Goal: Transaction & Acquisition: Purchase product/service

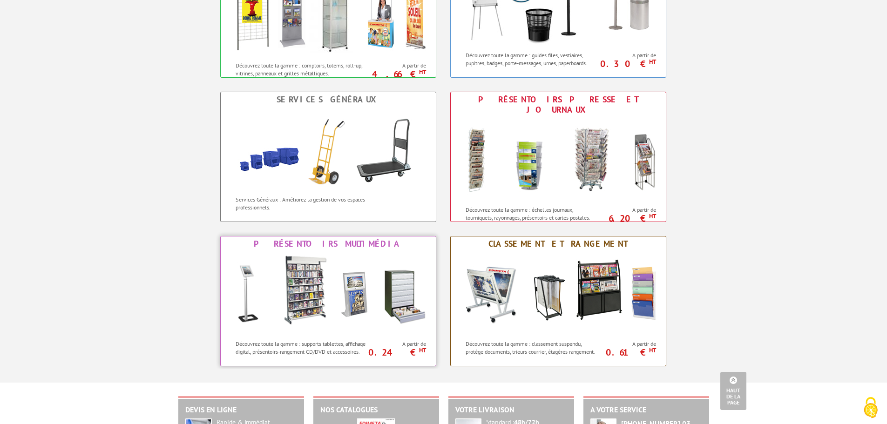
scroll to position [296, 0]
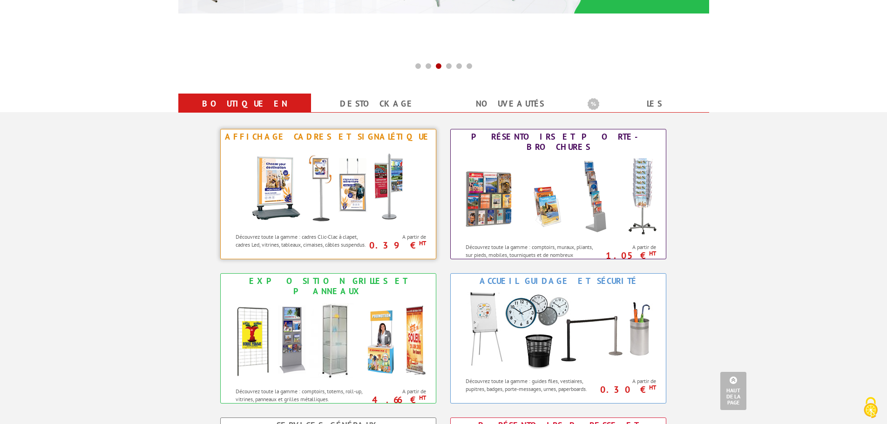
click at [363, 198] on img at bounding box center [328, 186] width 172 height 84
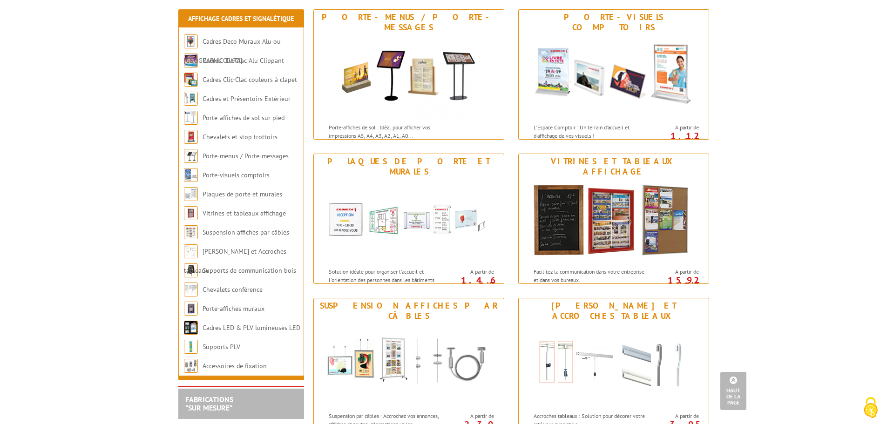
scroll to position [605, 0]
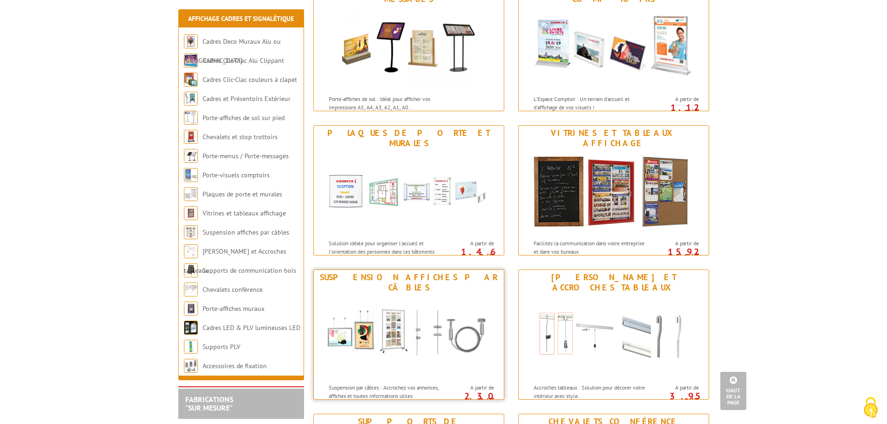
click at [478, 308] on img at bounding box center [409, 337] width 172 height 84
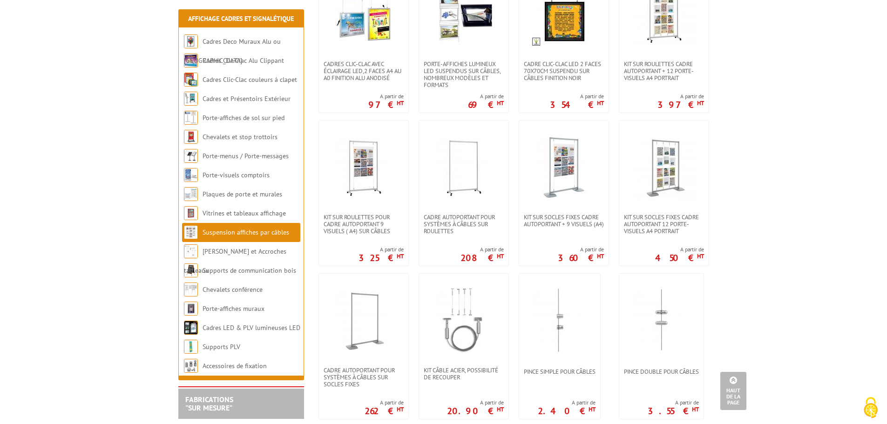
scroll to position [512, 0]
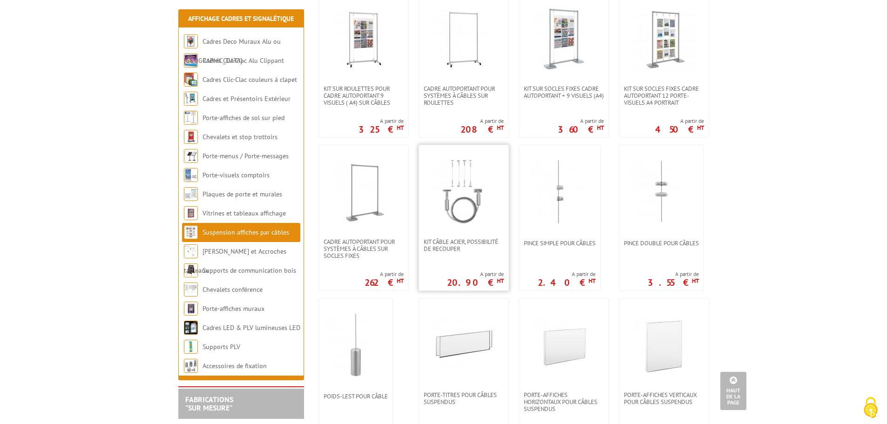
click at [483, 182] on img at bounding box center [463, 191] width 65 height 65
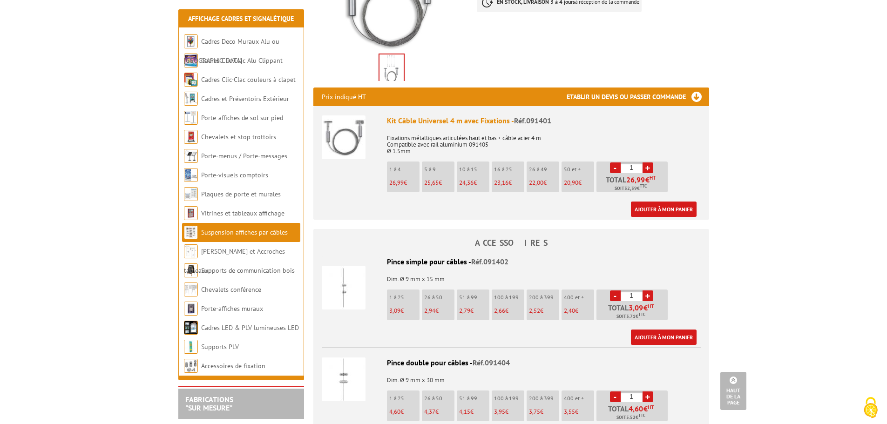
scroll to position [279, 0]
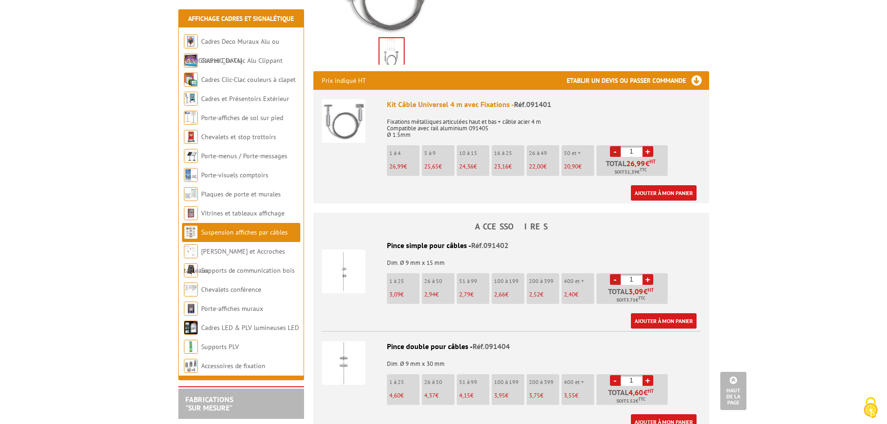
drag, startPoint x: 634, startPoint y: 150, endPoint x: 609, endPoint y: 151, distance: 25.2
click at [609, 151] on li "- 1 + Total 26,99 € HT Soit 32,39 € TTC" at bounding box center [632, 160] width 71 height 31
type input "9"
click at [667, 194] on link "Ajouter à mon panier" at bounding box center [664, 192] width 66 height 15
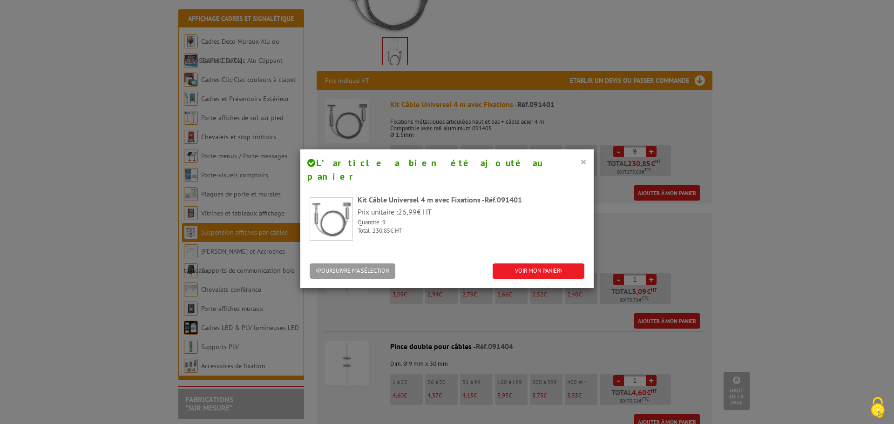
click at [581, 162] on button "×" at bounding box center [583, 162] width 7 height 12
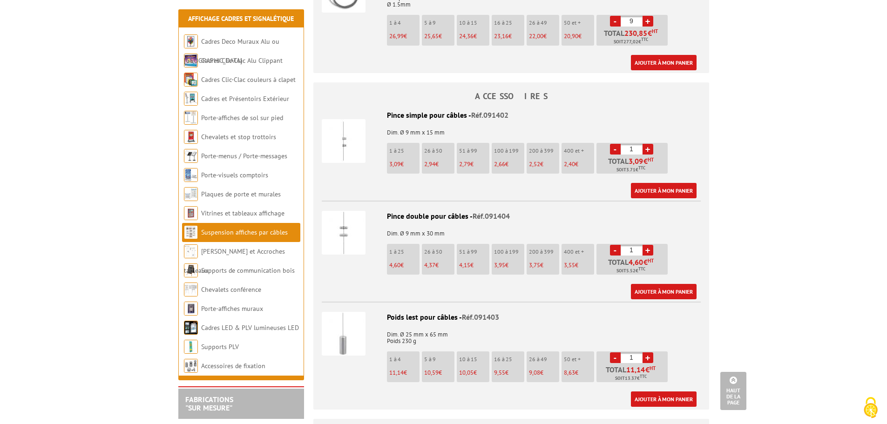
scroll to position [419, 0]
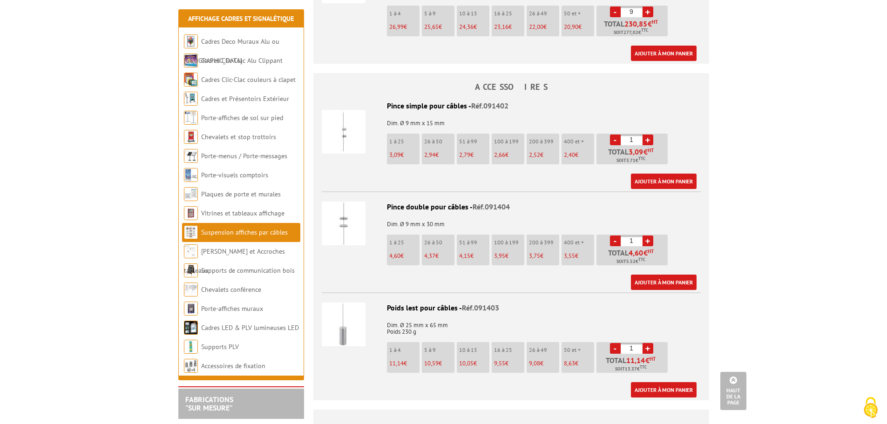
drag, startPoint x: 638, startPoint y: 137, endPoint x: 616, endPoint y: 135, distance: 22.5
click at [616, 135] on li "- 1 + Total 3,09 € HT Soit 3.71 € TTC" at bounding box center [632, 149] width 71 height 31
type input "40"
click at [664, 184] on link "Ajouter à mon panier" at bounding box center [664, 181] width 66 height 15
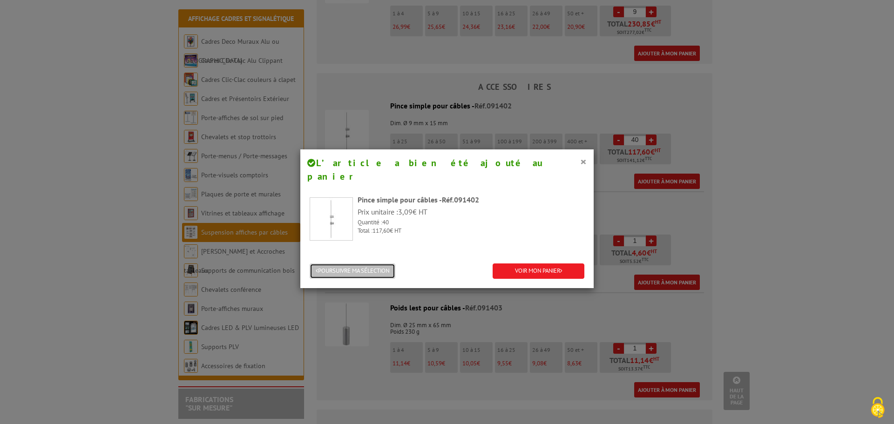
drag, startPoint x: 350, startPoint y: 260, endPoint x: 414, endPoint y: 263, distance: 64.3
click at [350, 264] on button "POURSUIVRE MA SÉLECTION" at bounding box center [353, 271] width 86 height 15
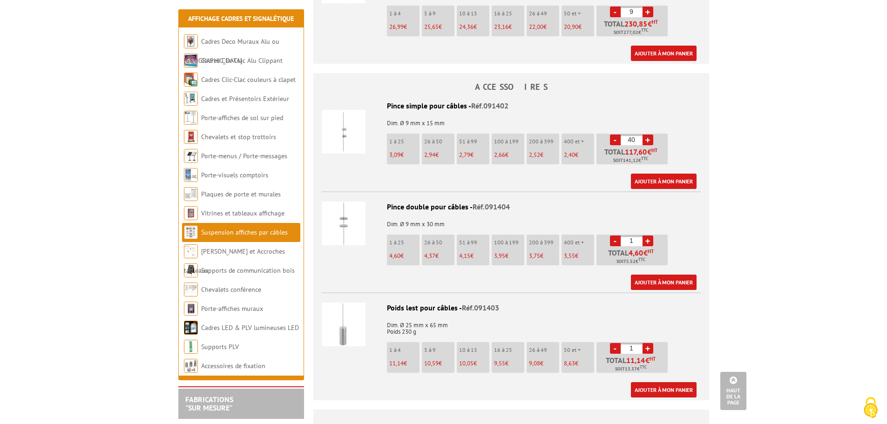
drag, startPoint x: 639, startPoint y: 244, endPoint x: 610, endPoint y: 246, distance: 29.0
click at [610, 246] on li "- 1 + Total 4,60 € HT Soit 5.52 € TTC" at bounding box center [632, 250] width 71 height 31
type input "12"
click at [673, 284] on link "Ajouter à mon panier" at bounding box center [664, 282] width 66 height 15
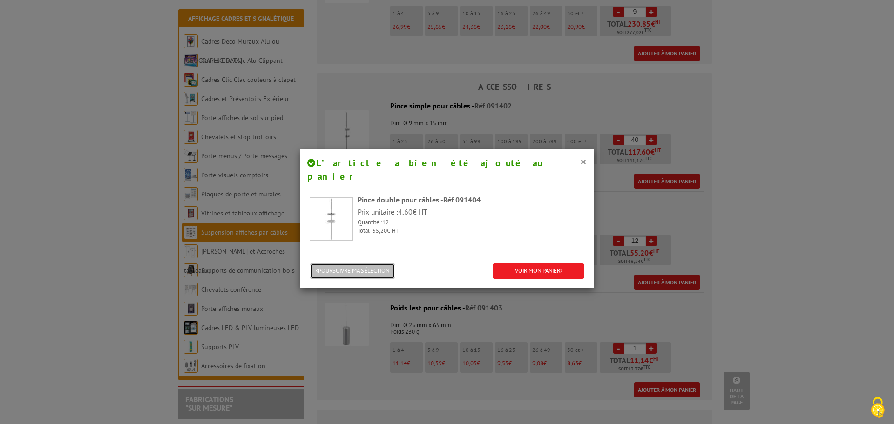
click at [359, 264] on button "POURSUIVRE MA SÉLECTION" at bounding box center [353, 271] width 86 height 15
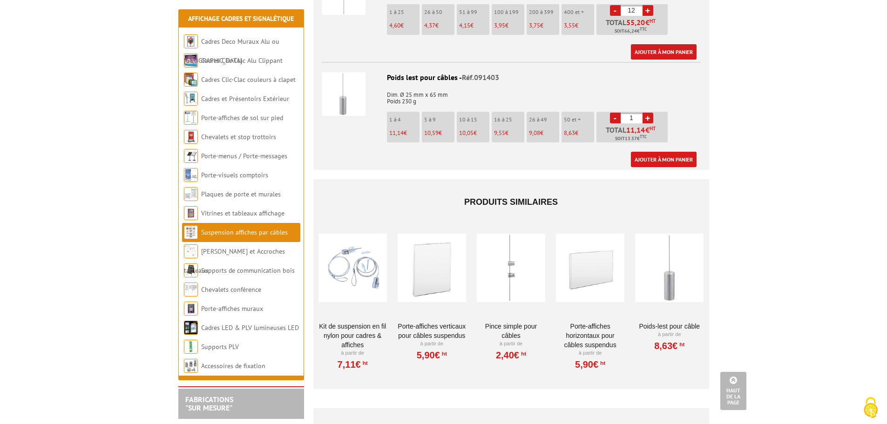
scroll to position [699, 0]
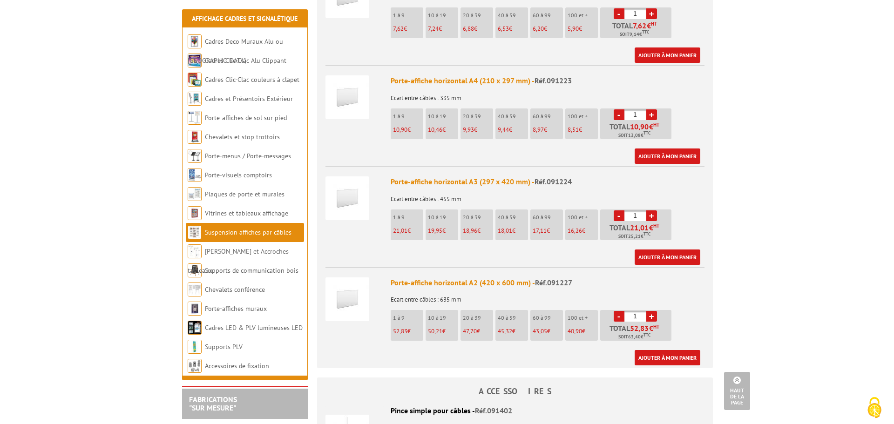
scroll to position [419, 0]
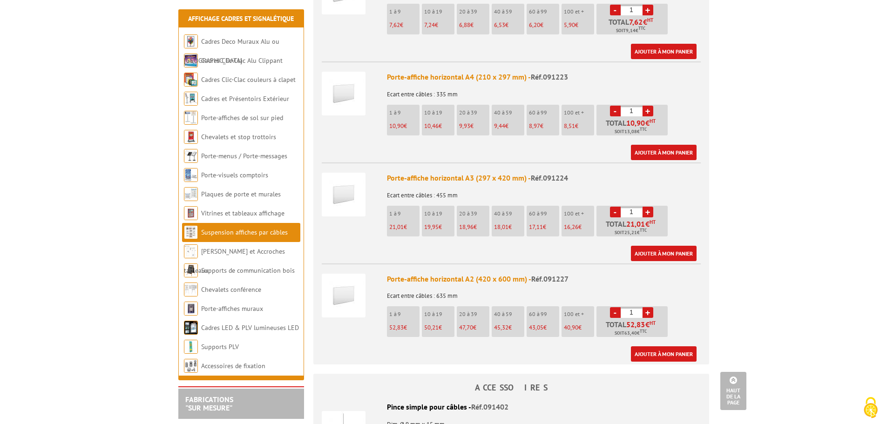
drag, startPoint x: 637, startPoint y: 203, endPoint x: 611, endPoint y: 200, distance: 25.8
click at [611, 206] on li "- 1 + Total 21,01 € HT Soit 25,21 € TTC" at bounding box center [632, 221] width 71 height 31
type input "16"
click at [665, 246] on link "Ajouter à mon panier" at bounding box center [664, 253] width 66 height 15
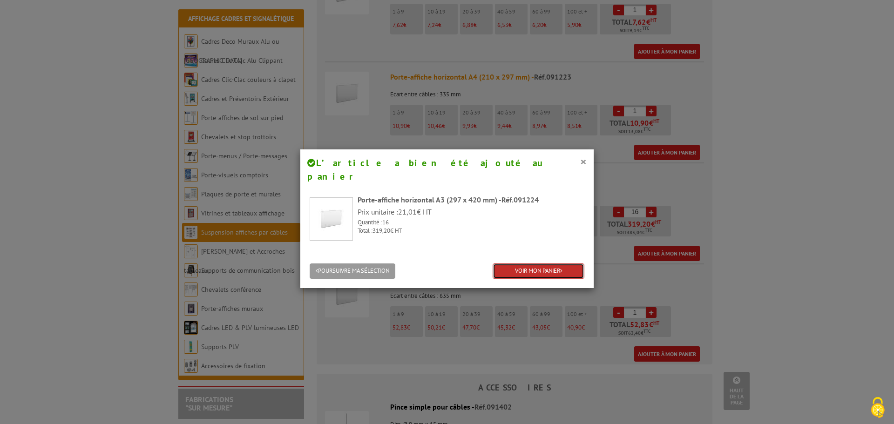
click at [543, 264] on link "VOIR MON PANIER" at bounding box center [539, 271] width 92 height 15
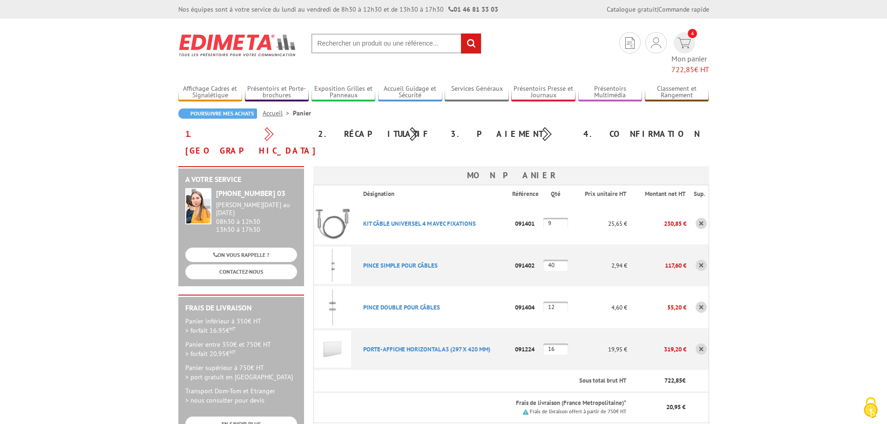
scroll to position [186, 0]
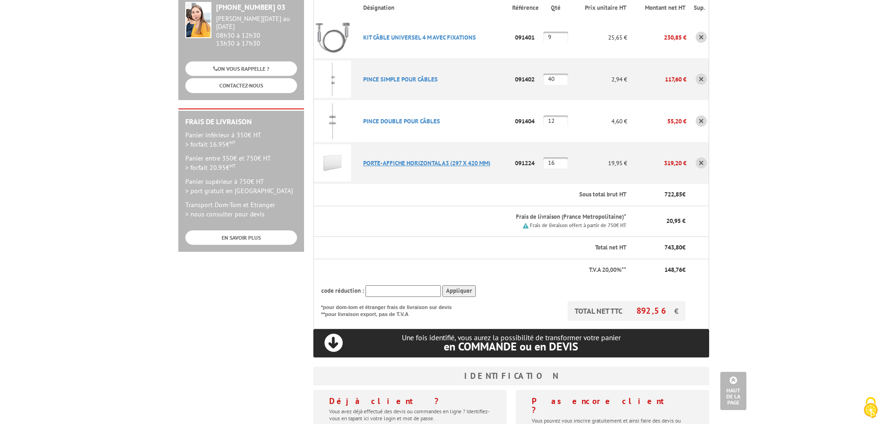
click at [435, 159] on link "PORTE-AFFICHE HORIZONTAL A3 (297 X 420 MM)" at bounding box center [426, 163] width 127 height 8
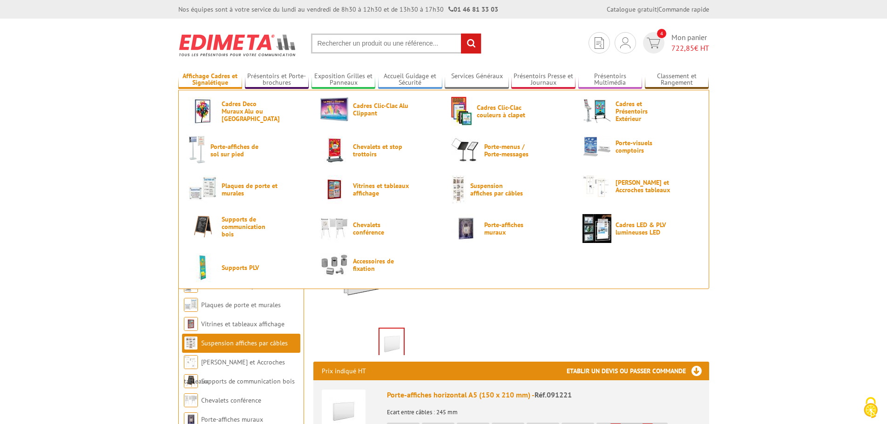
click at [195, 84] on link "Affichage Cadres et Signalétique" at bounding box center [210, 79] width 64 height 15
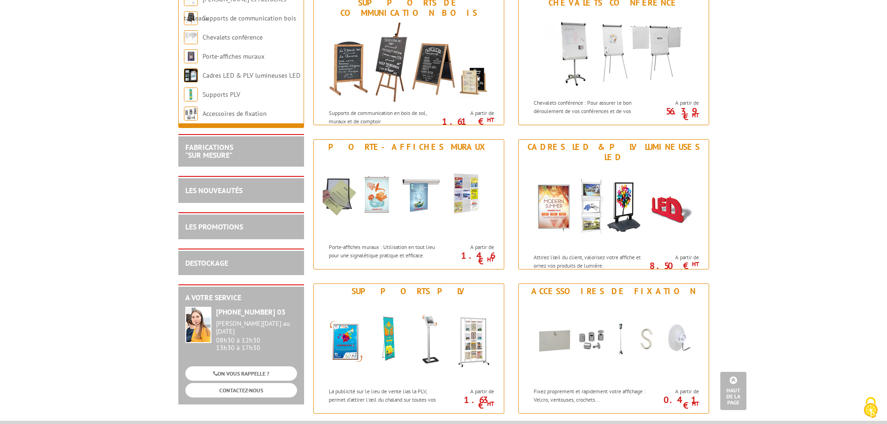
scroll to position [1071, 0]
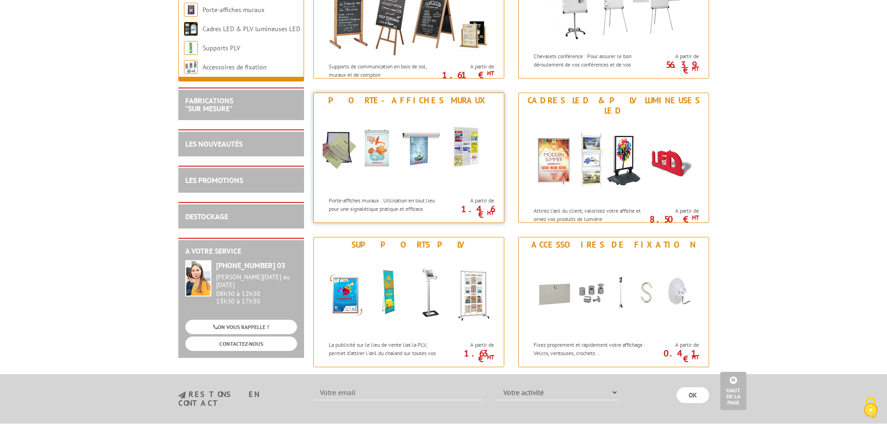
click at [477, 177] on img at bounding box center [409, 150] width 172 height 84
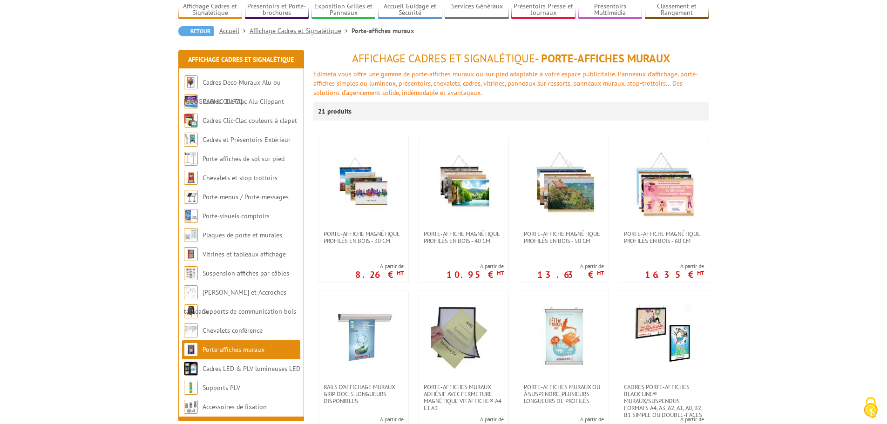
scroll to position [47, 0]
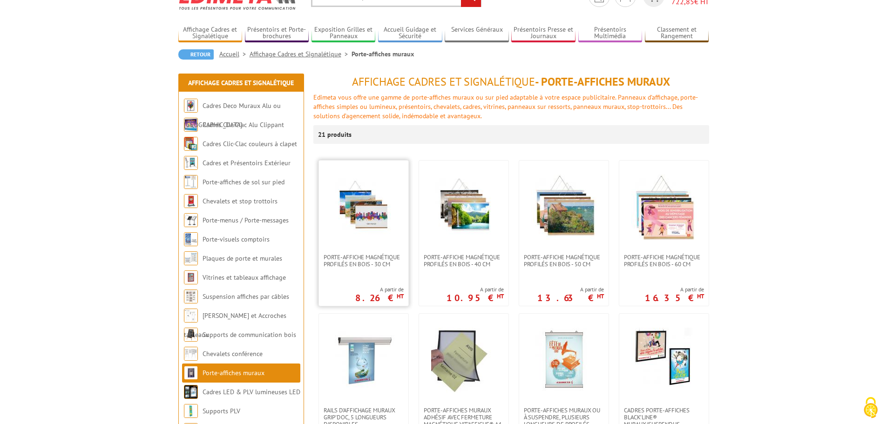
click at [379, 198] on img at bounding box center [363, 207] width 65 height 65
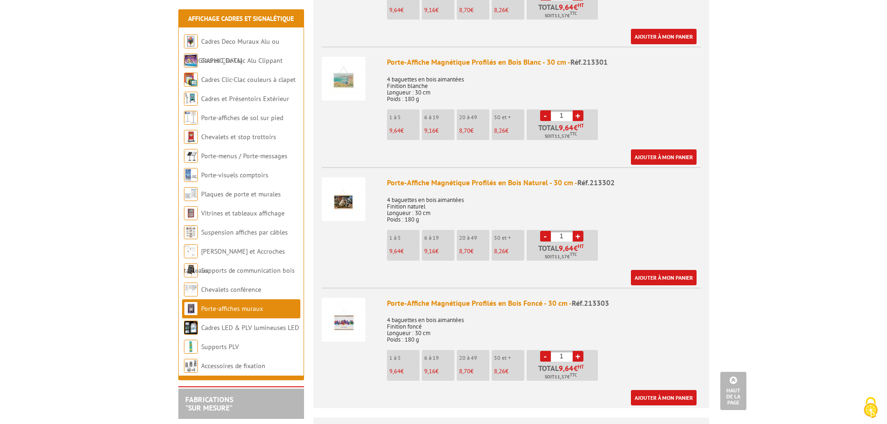
scroll to position [512, 0]
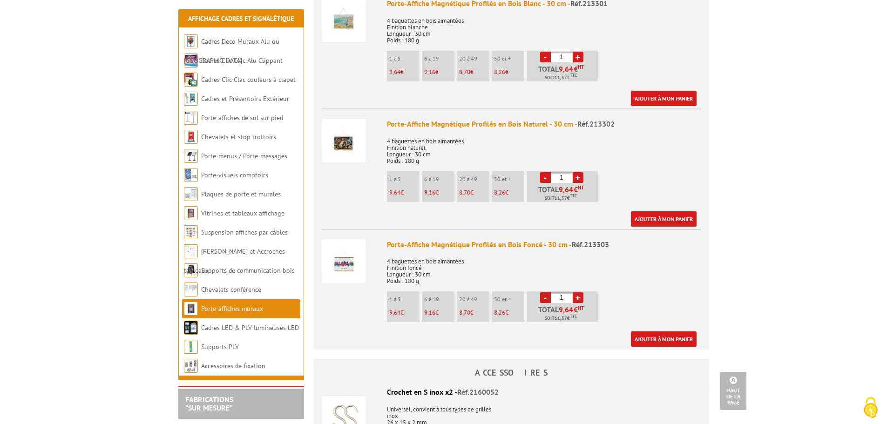
click at [341, 124] on img at bounding box center [344, 141] width 44 height 44
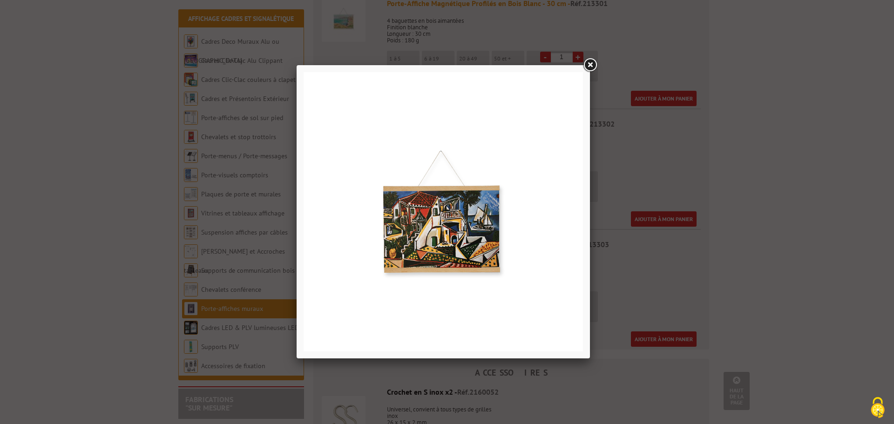
click at [590, 64] on link at bounding box center [590, 65] width 17 height 17
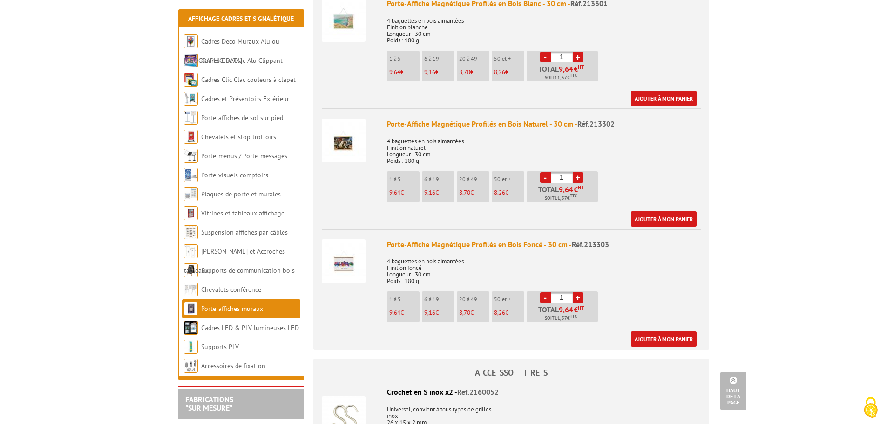
click at [329, 248] on img at bounding box center [344, 261] width 44 height 44
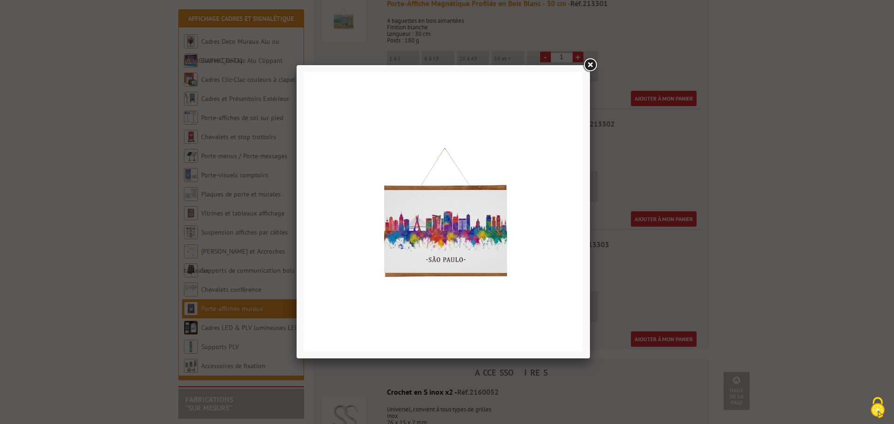
click at [592, 67] on link at bounding box center [590, 65] width 17 height 17
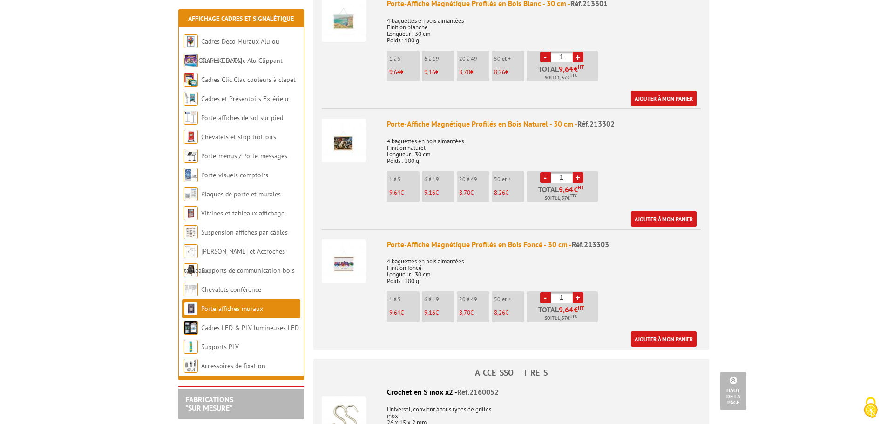
click at [346, 125] on img at bounding box center [344, 141] width 44 height 44
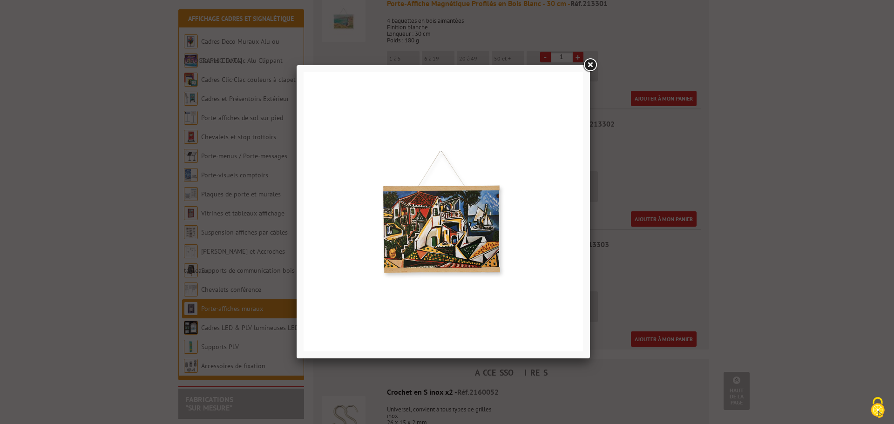
click at [592, 67] on link at bounding box center [590, 65] width 17 height 17
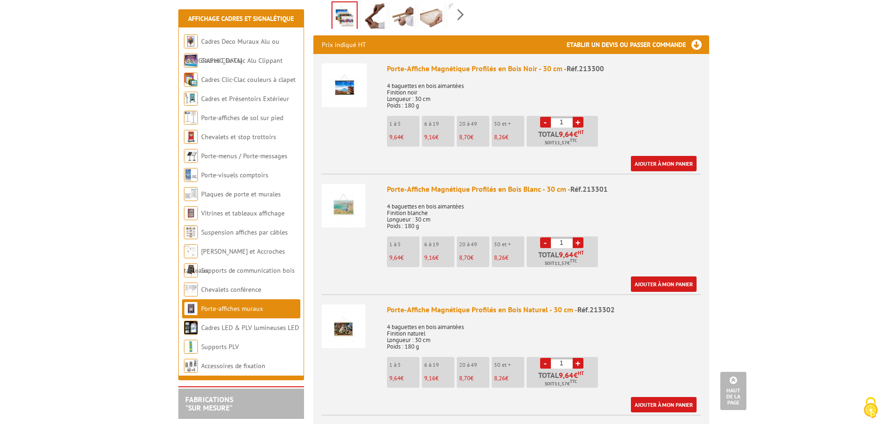
scroll to position [326, 0]
click at [346, 76] on img at bounding box center [344, 86] width 45 height 44
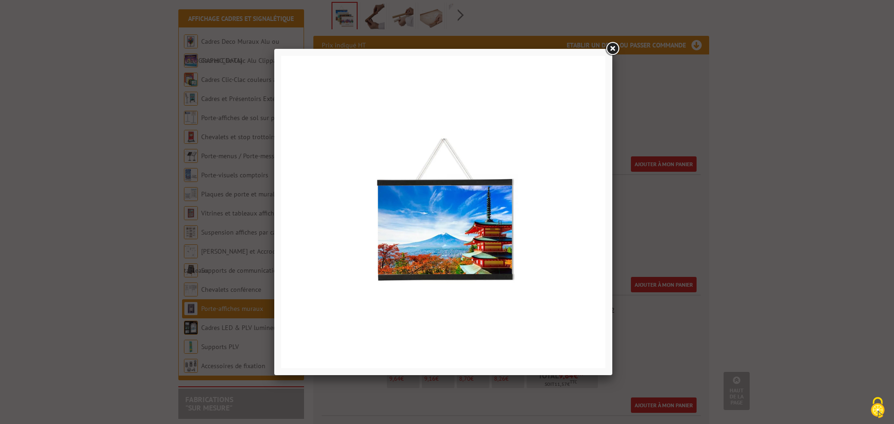
click at [615, 48] on link at bounding box center [612, 49] width 17 height 17
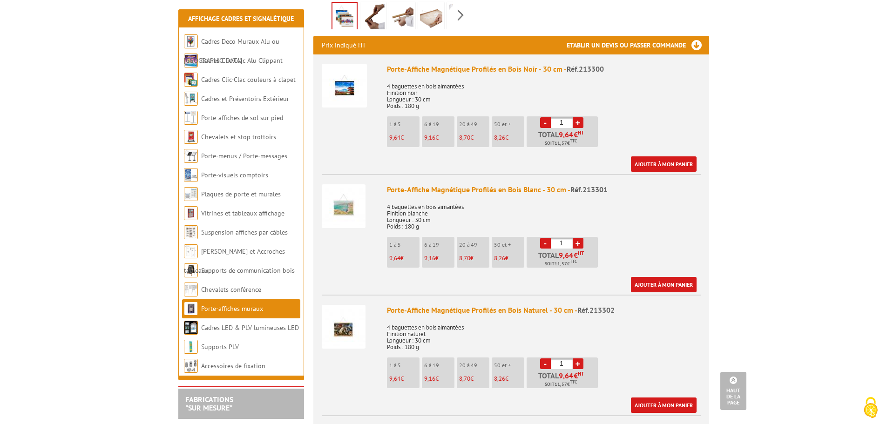
click at [360, 197] on img at bounding box center [344, 206] width 44 height 44
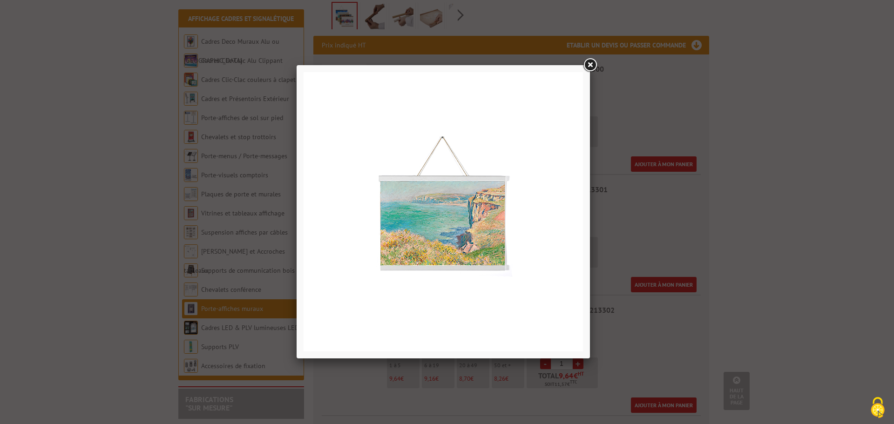
click at [594, 66] on link at bounding box center [590, 65] width 17 height 17
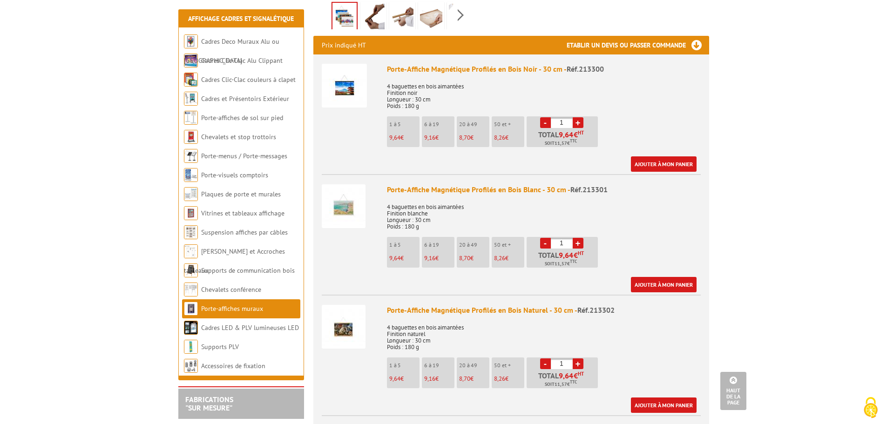
click at [348, 193] on img at bounding box center [344, 206] width 44 height 44
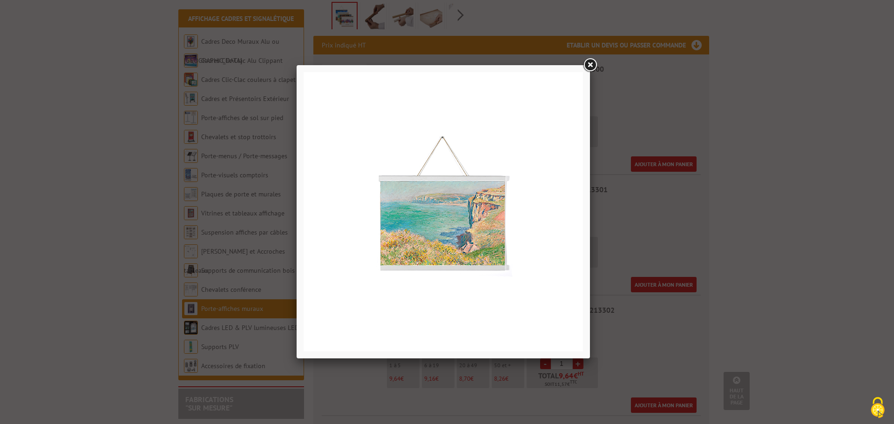
click at [588, 62] on link at bounding box center [590, 65] width 17 height 17
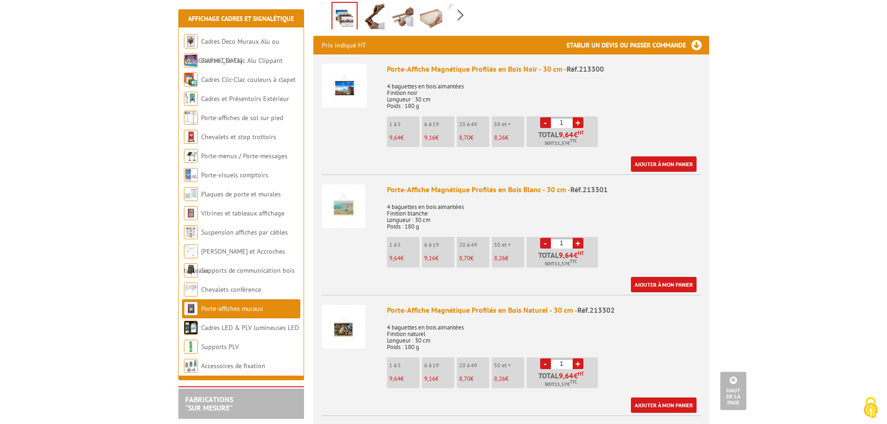
click at [338, 311] on img at bounding box center [344, 327] width 44 height 44
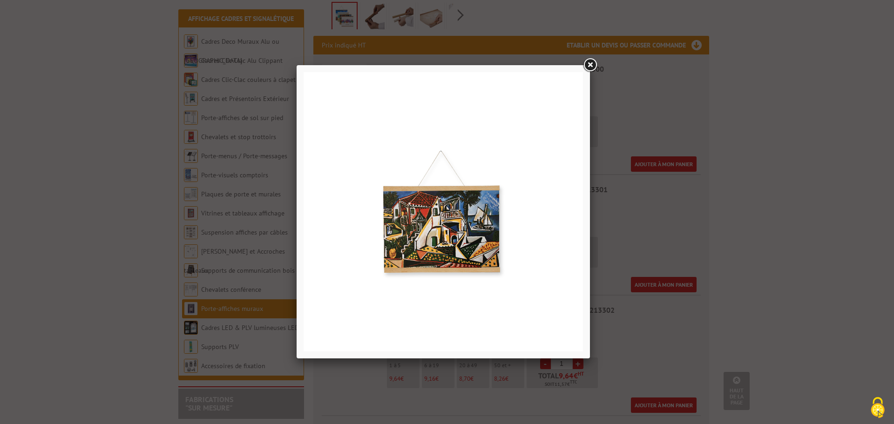
click at [590, 64] on link at bounding box center [590, 65] width 17 height 17
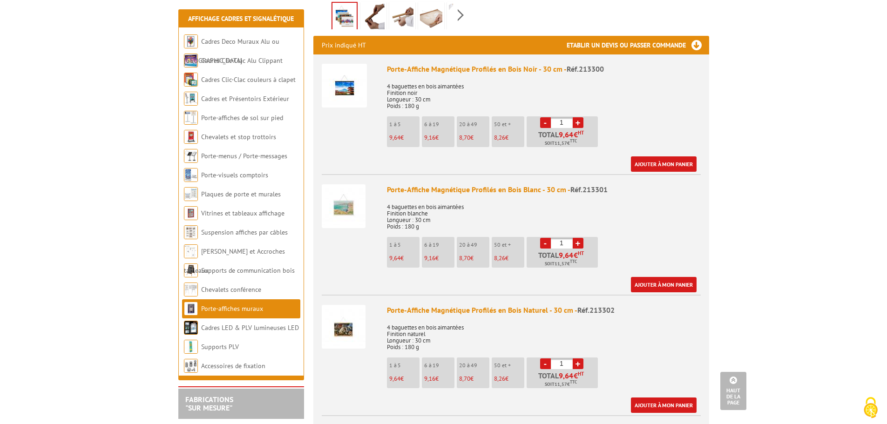
click at [351, 80] on img at bounding box center [344, 86] width 45 height 44
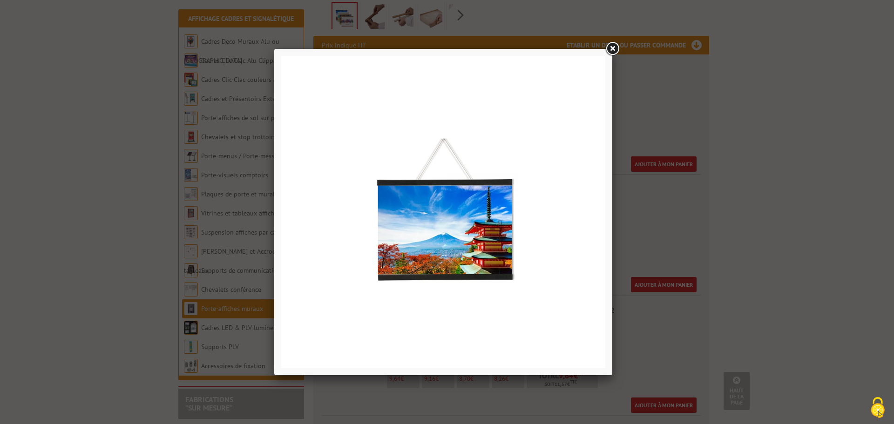
click at [608, 50] on link at bounding box center [612, 49] width 17 height 17
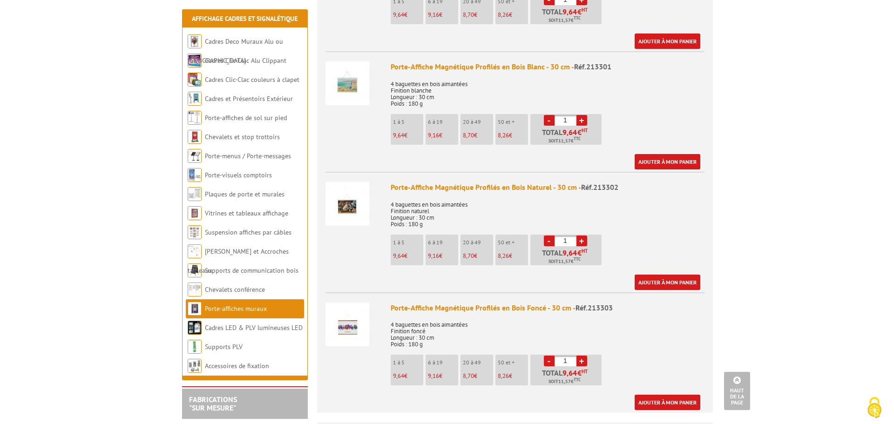
scroll to position [466, 0]
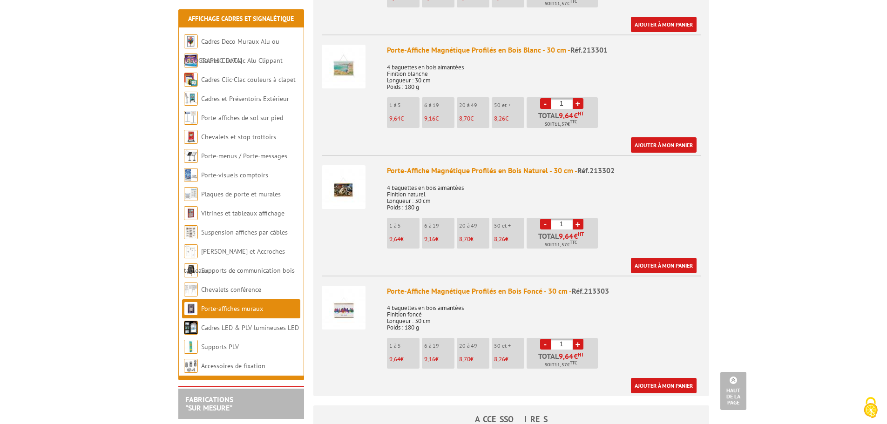
click at [341, 297] on img at bounding box center [344, 308] width 44 height 44
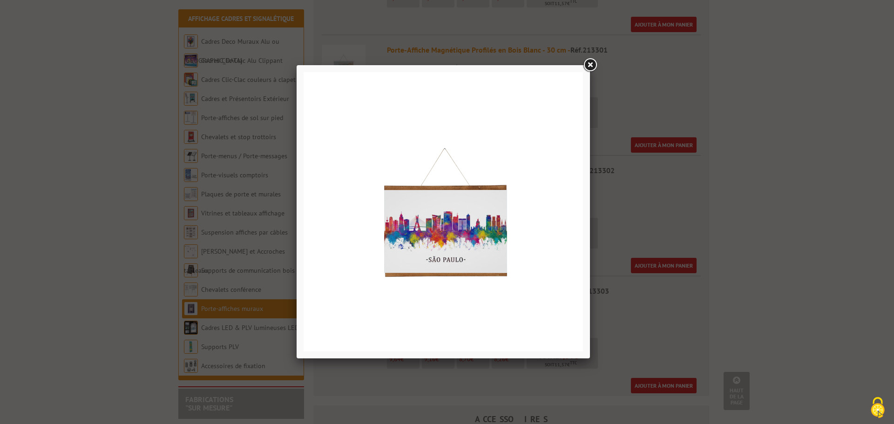
click at [589, 66] on link at bounding box center [590, 65] width 17 height 17
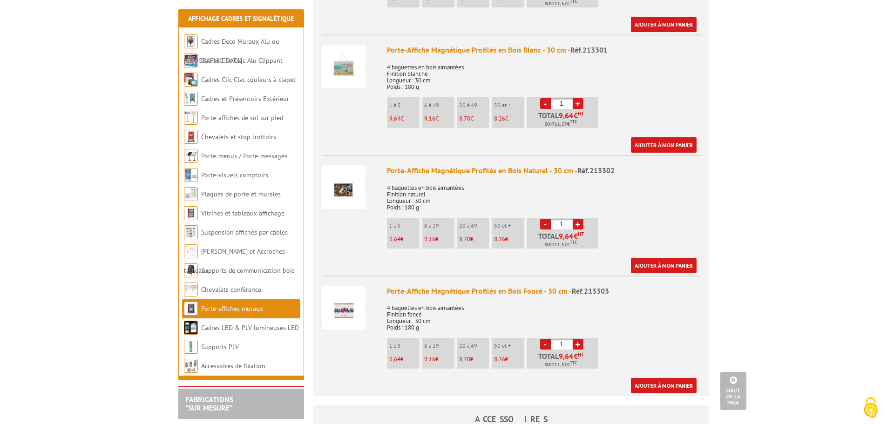
click at [342, 176] on img at bounding box center [344, 187] width 44 height 44
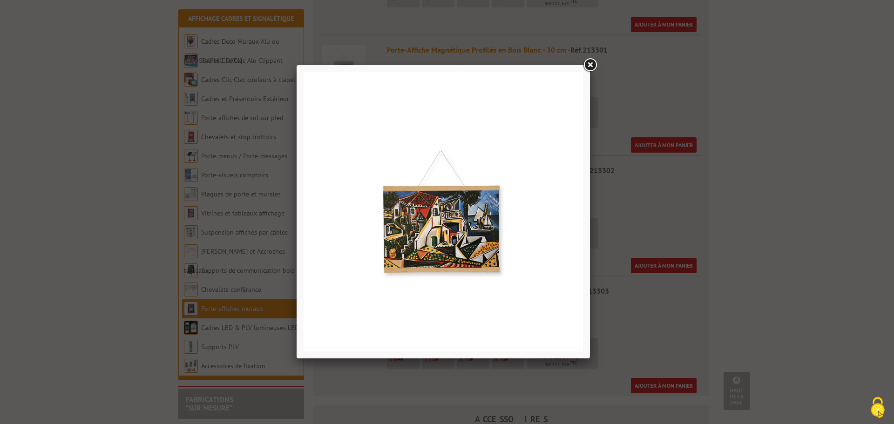
click at [591, 63] on link at bounding box center [590, 65] width 17 height 17
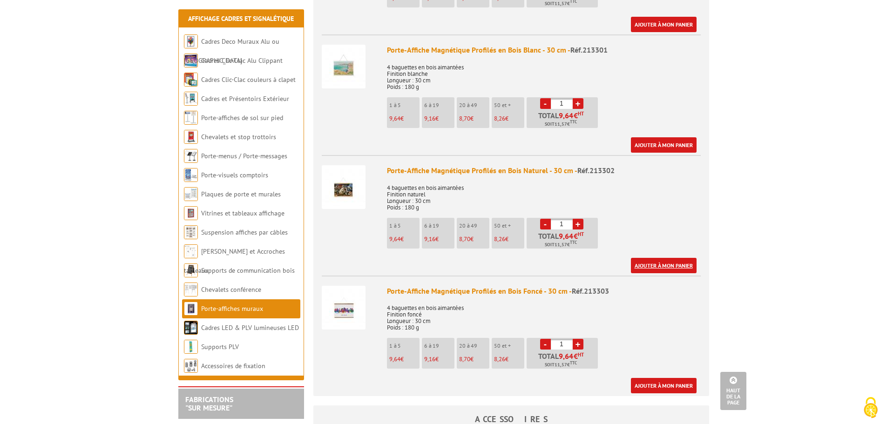
click at [662, 258] on link "Ajouter à mon panier" at bounding box center [664, 265] width 66 height 15
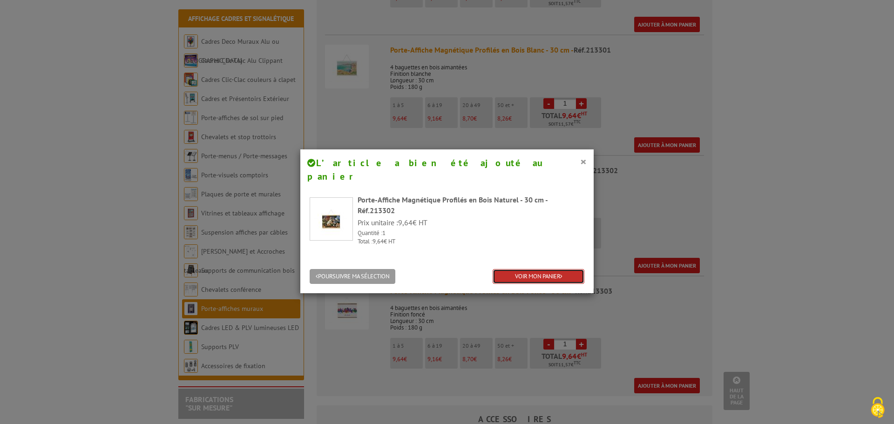
click at [532, 269] on link "VOIR MON PANIER" at bounding box center [539, 276] width 92 height 15
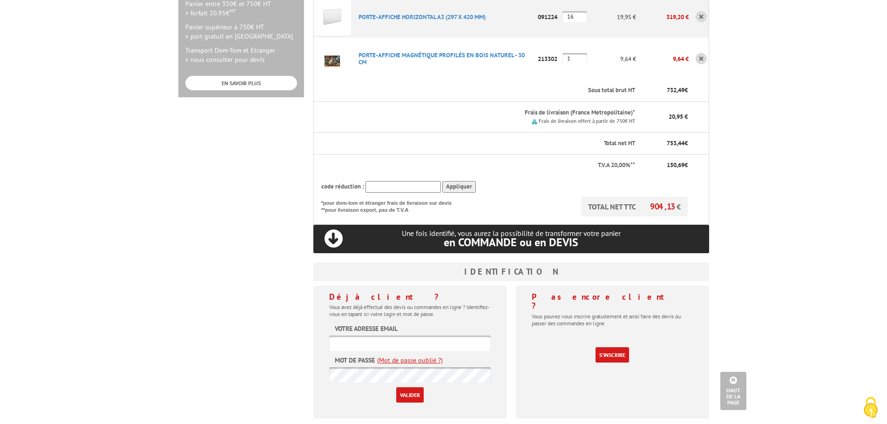
scroll to position [419, 0]
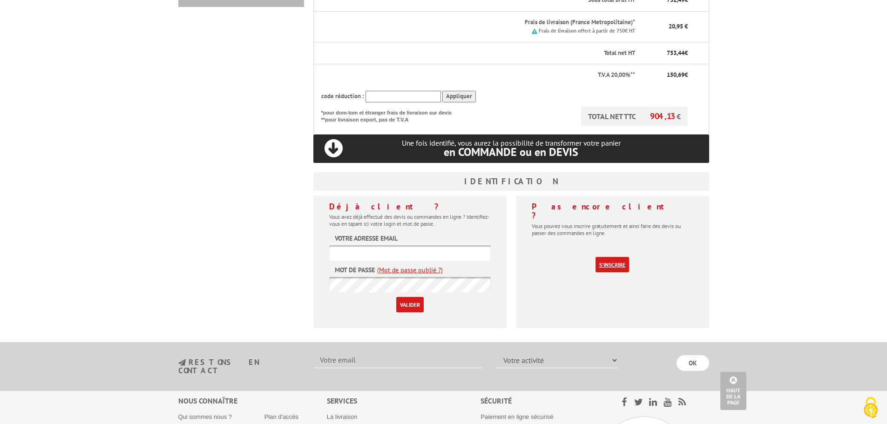
click at [612, 257] on link "S'inscrire" at bounding box center [613, 264] width 34 height 15
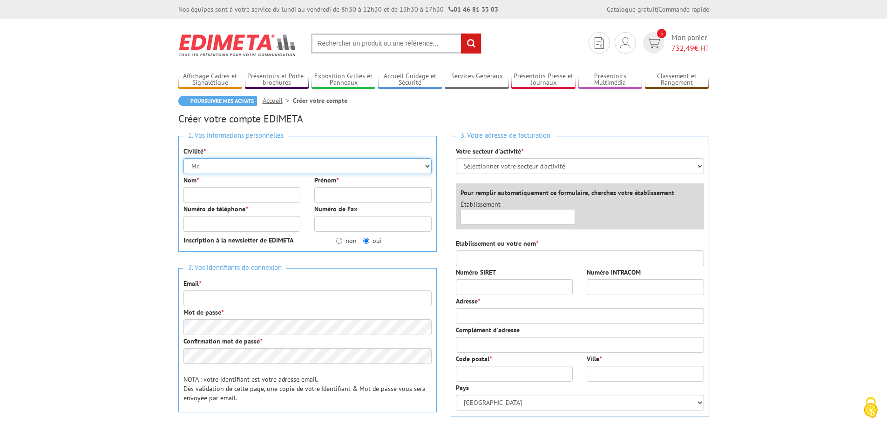
click at [217, 164] on select "Mr. Mme. Mlle." at bounding box center [307, 166] width 248 height 16
select select "Mme."
click at [183, 158] on select "Mr. Mme. Mlle." at bounding box center [307, 166] width 248 height 16
click at [223, 192] on input "Nom *" at bounding box center [241, 195] width 117 height 16
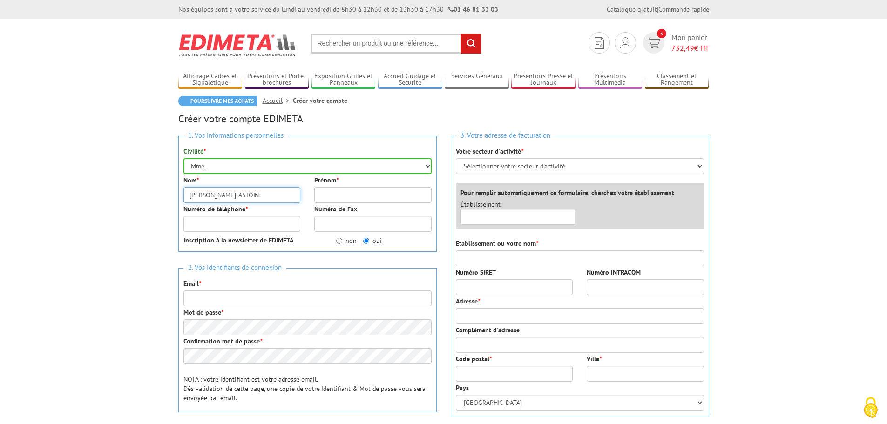
type input "[PERSON_NAME]-ASTOIN"
click at [380, 191] on input "Prénom *" at bounding box center [372, 195] width 117 height 16
type input "Noémie"
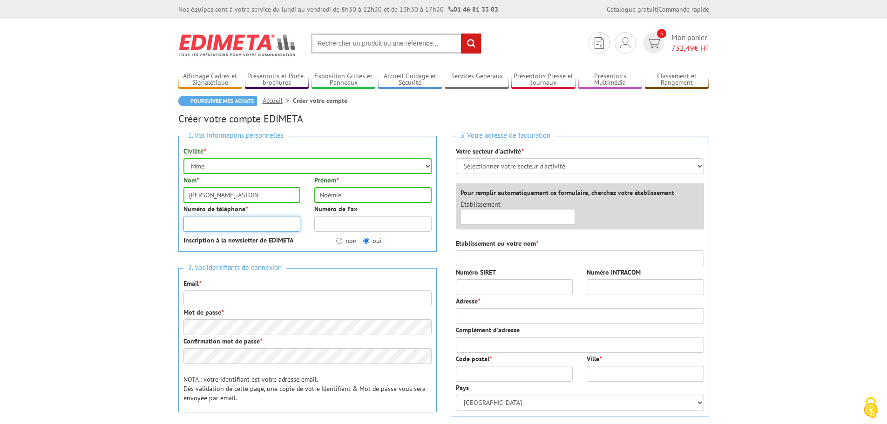
click at [242, 226] on input "Numéro de téléphone *" at bounding box center [241, 224] width 117 height 16
type input "0492830281"
click at [340, 242] on input "non" at bounding box center [339, 241] width 6 height 6
radio input "true"
click at [536, 168] on select "Sélectionner votre secteur d'activité Administrations et collectivités Magasins…" at bounding box center [580, 166] width 248 height 16
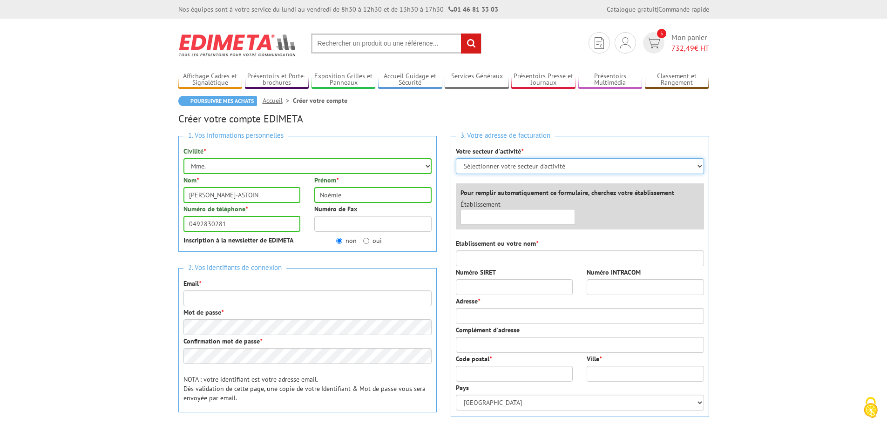
select select "878"
click at [456, 158] on select "Sélectionner votre secteur d'activité Administrations et collectivités Magasins…" at bounding box center [580, 166] width 248 height 16
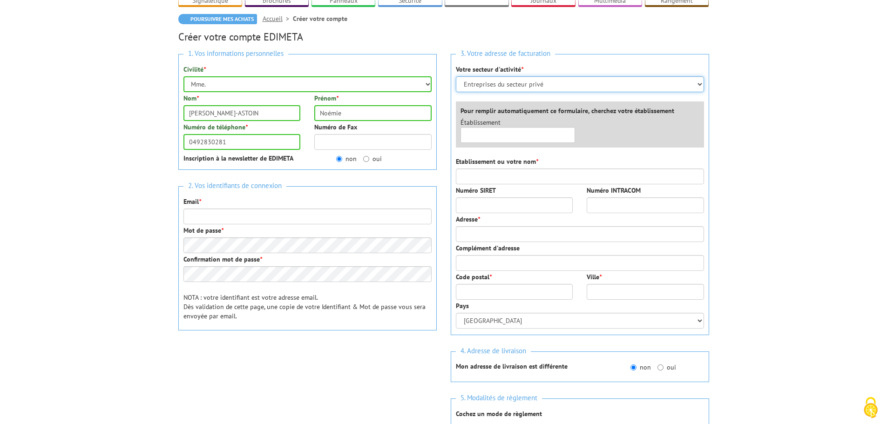
scroll to position [93, 0]
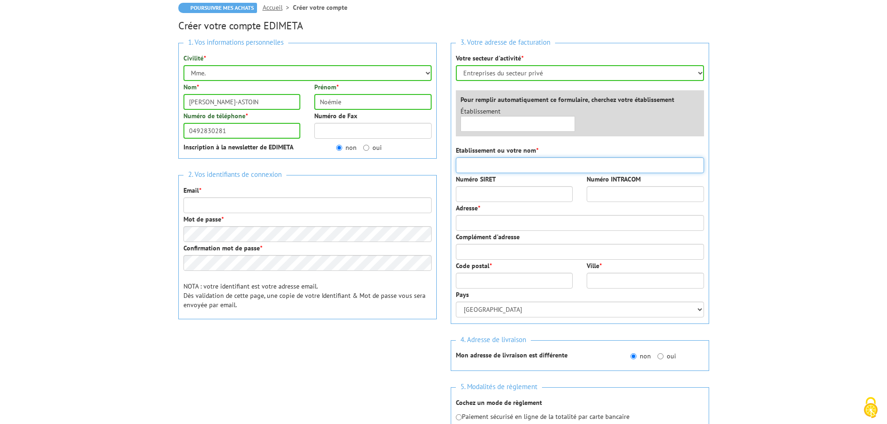
click at [508, 166] on input "Etablissement ou votre nom *" at bounding box center [580, 165] width 248 height 16
type input "Office de tourisme du Val d'Allos"
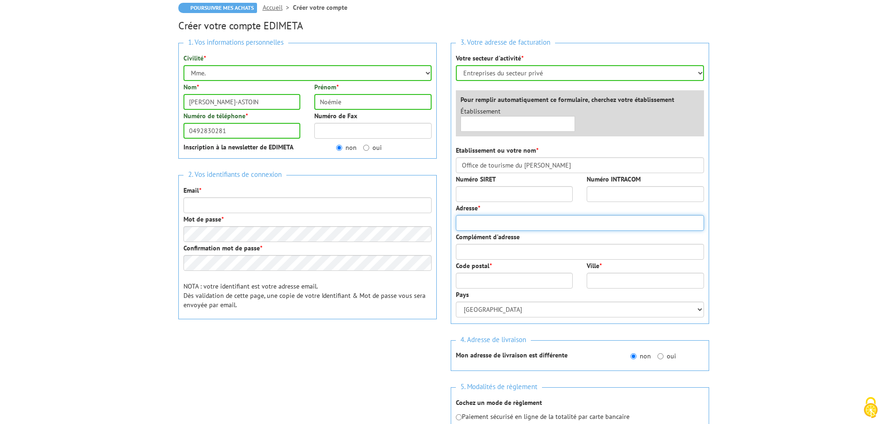
click at [488, 221] on input "Adresse *" at bounding box center [580, 223] width 248 height 16
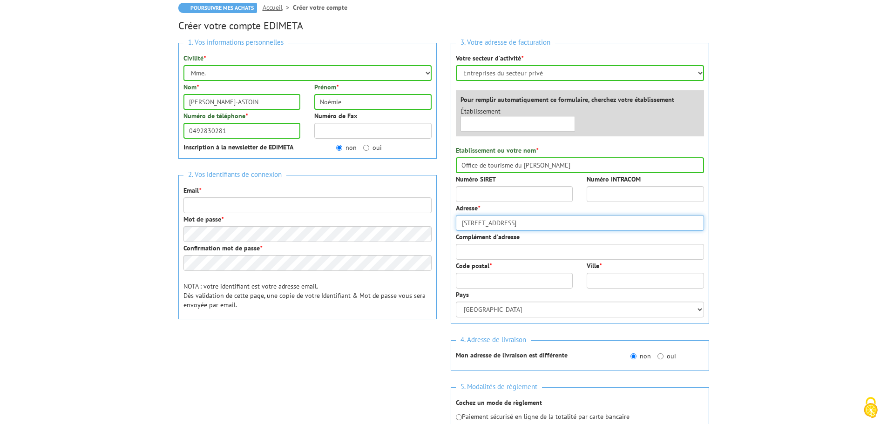
type input "39-45 Place de la coopérative"
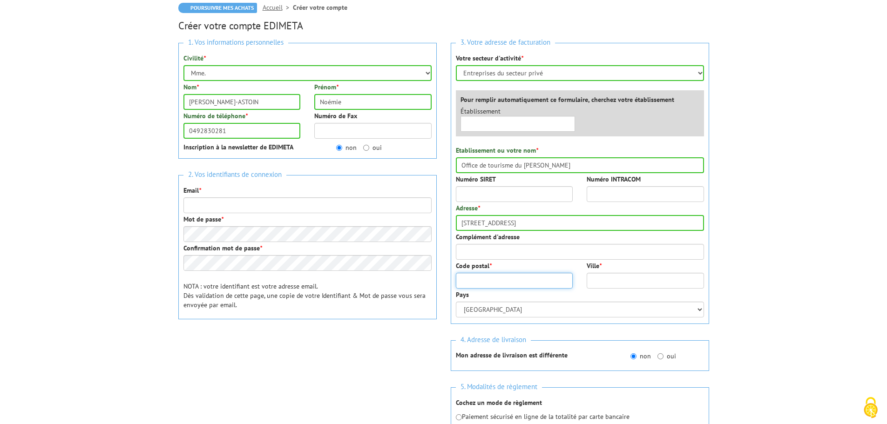
click at [498, 283] on input "Code postal *" at bounding box center [514, 281] width 117 height 16
type input "04260"
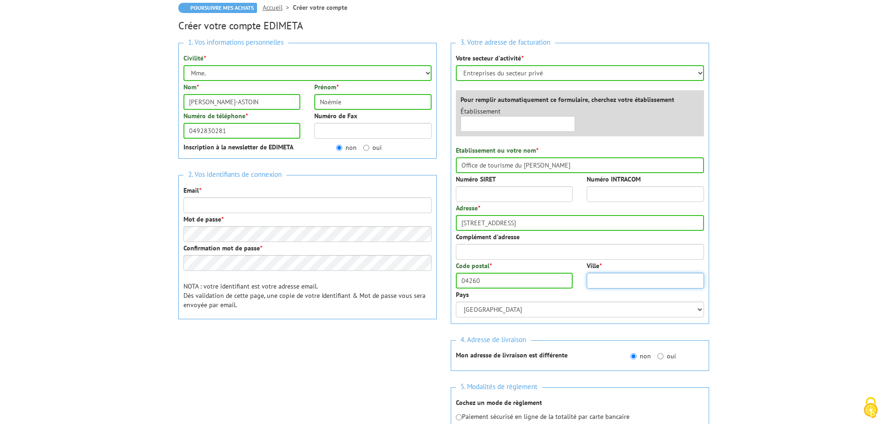
click at [610, 279] on input "Ville *" at bounding box center [645, 281] width 117 height 16
type input "ALLOS"
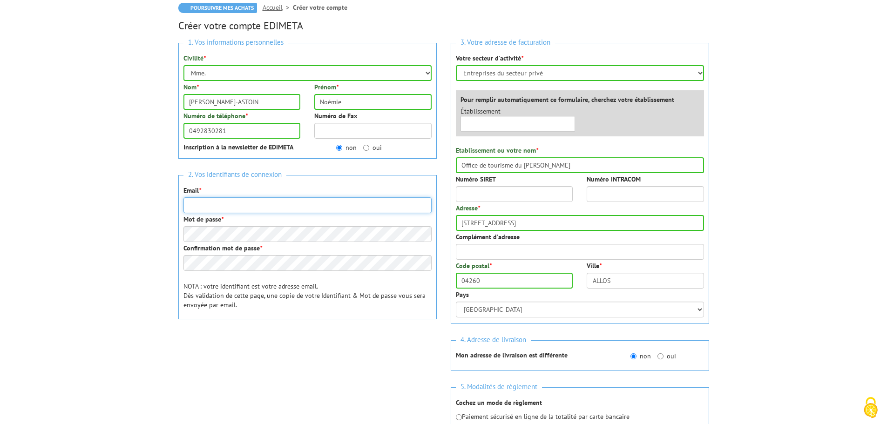
click at [221, 207] on input "Email *" at bounding box center [307, 205] width 248 height 16
type input "noemie@valdallos.com"
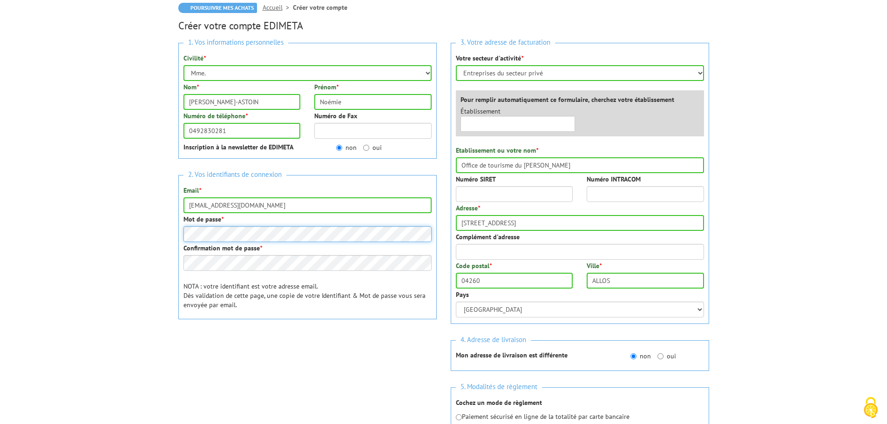
click at [174, 229] on div "1. Vos informations personnelles Civilité * Mr. Mme. Mlle. Nom * AUNE-ASTOIN Pr…" at bounding box center [307, 205] width 272 height 338
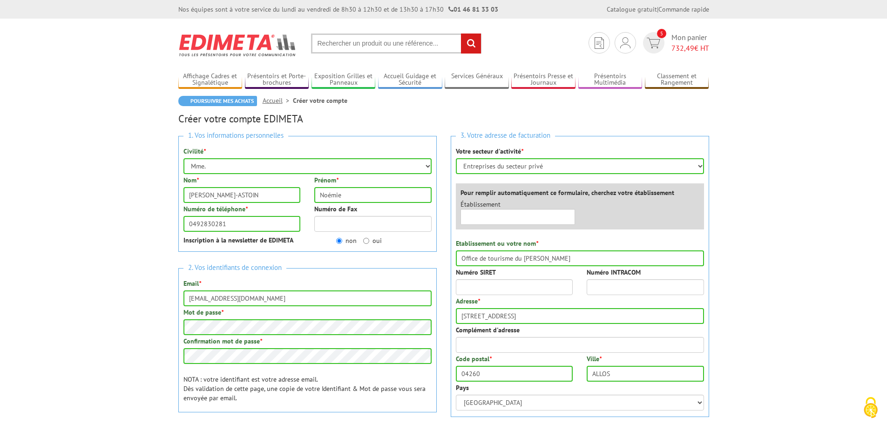
scroll to position [47, 0]
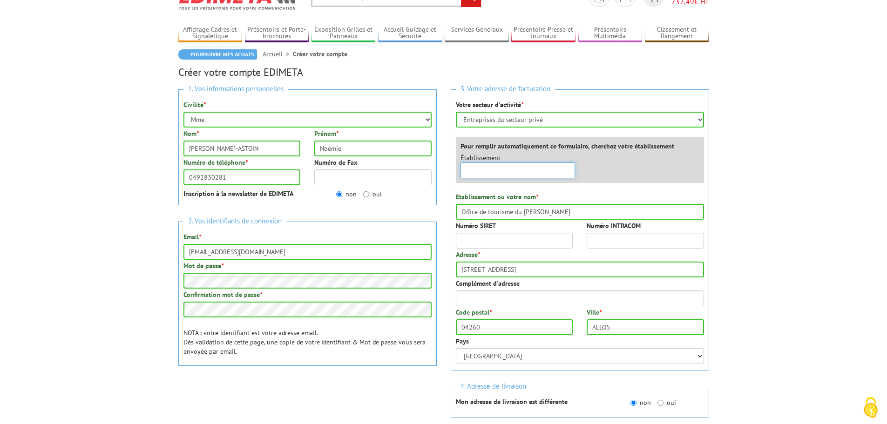
click at [472, 175] on input "text" at bounding box center [518, 171] width 115 height 16
type input "o"
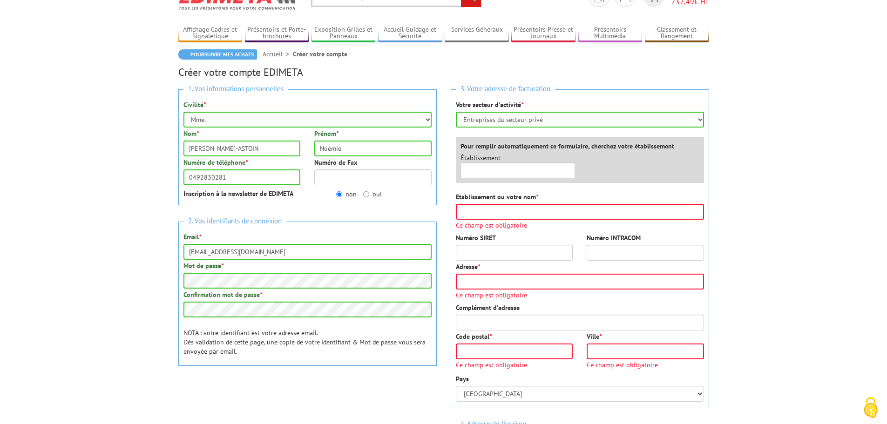
click at [563, 201] on div "Etablissement ou votre nom * Ce champ est obligatoire" at bounding box center [580, 210] width 248 height 36
click at [547, 219] on input "Etablissement ou votre nom *" at bounding box center [580, 212] width 248 height 16
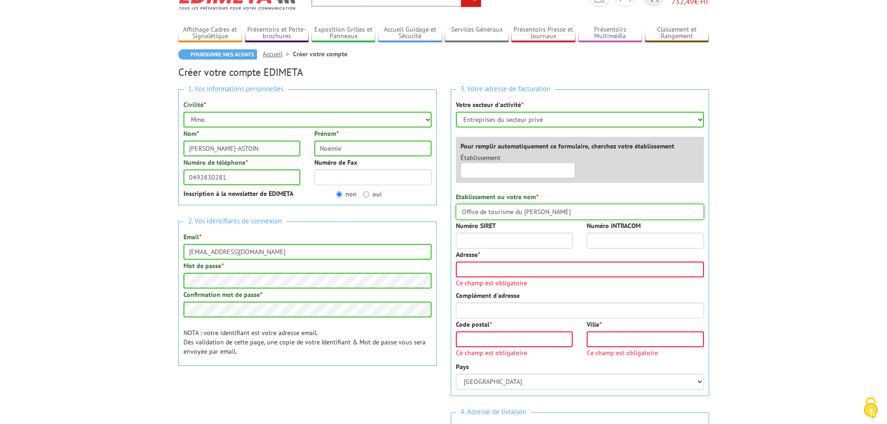
type input "Office de tourisme du Val d'Allos"
click at [515, 270] on input "Adresse *" at bounding box center [580, 270] width 248 height 16
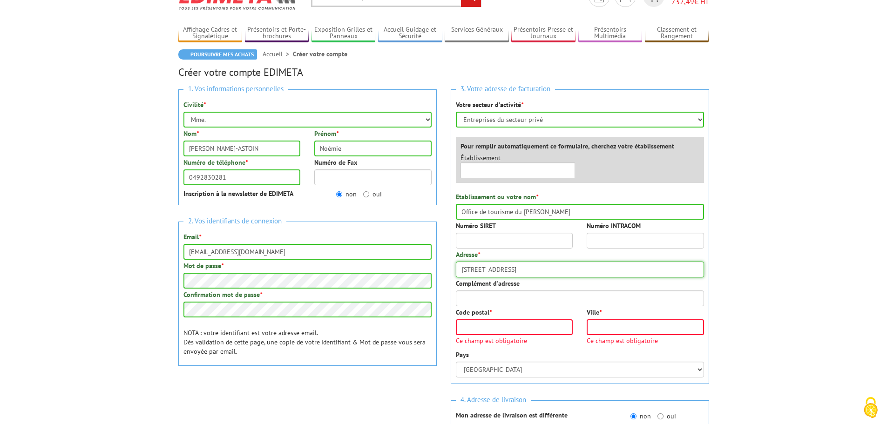
type input "39-45 Place de la coopérative"
click at [487, 325] on input "Code postal *" at bounding box center [514, 327] width 117 height 16
type input "04260"
click at [610, 329] on input "Ville *" at bounding box center [645, 327] width 117 height 16
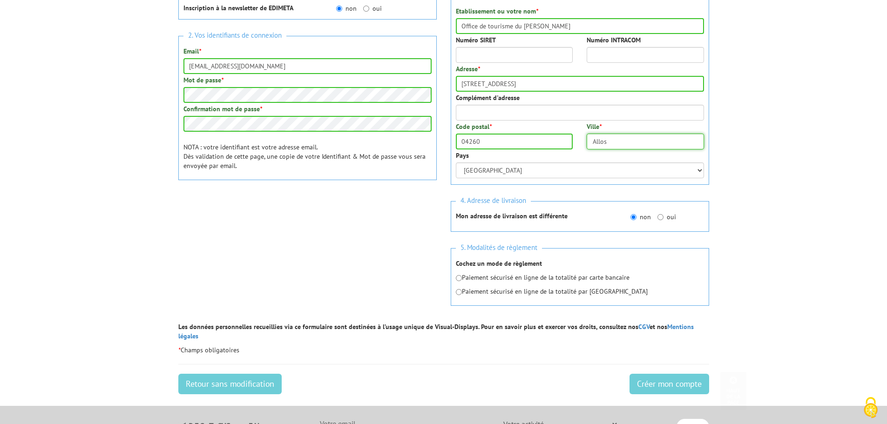
scroll to position [233, 0]
type input "Allos"
click at [474, 285] on div "Paiement sécurisé en ligne de la totalité par carte bancaire Paiement sécurisé …" at bounding box center [580, 283] width 248 height 23
click at [478, 275] on p "Paiement sécurisé en ligne de la totalité par carte bancaire" at bounding box center [580, 276] width 248 height 9
click at [460, 277] on input "radio" at bounding box center [459, 278] width 6 height 6
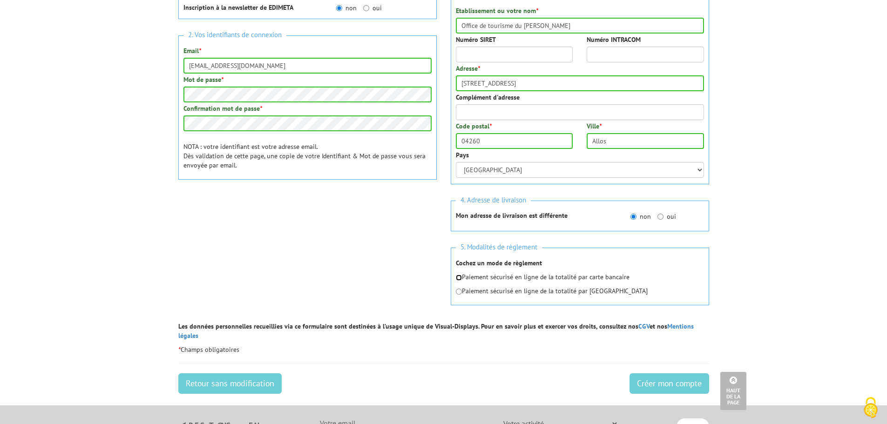
radio input "true"
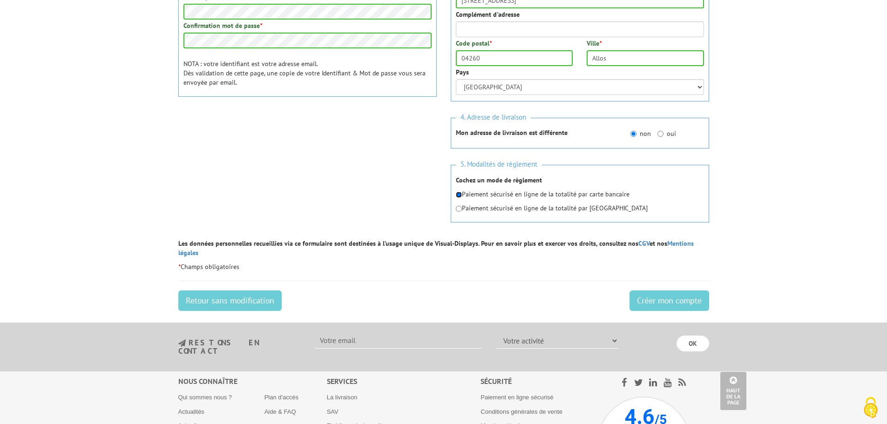
scroll to position [326, 0]
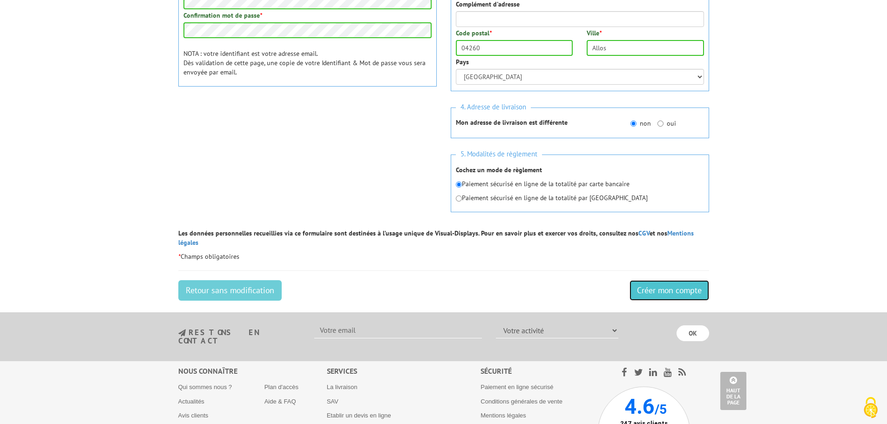
click at [665, 284] on input "Créer mon compte" at bounding box center [670, 290] width 80 height 20
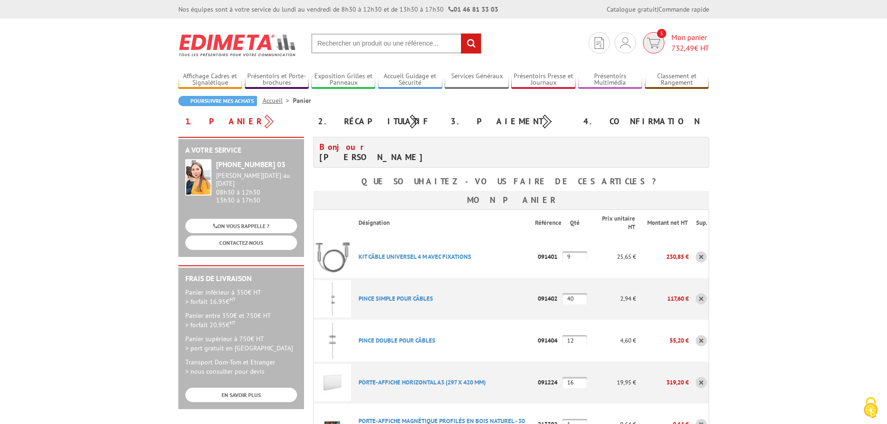
click at [671, 44] on span "732,49" at bounding box center [682, 47] width 23 height 9
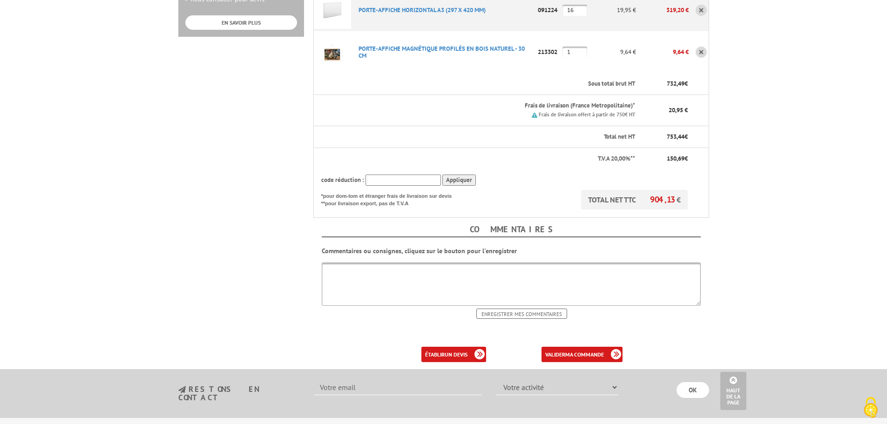
scroll to position [466, 0]
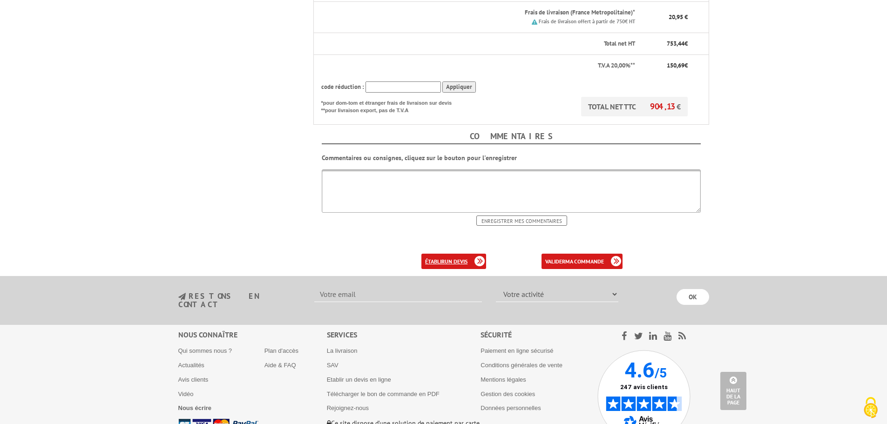
click at [454, 263] on b "un devis" at bounding box center [456, 261] width 23 height 7
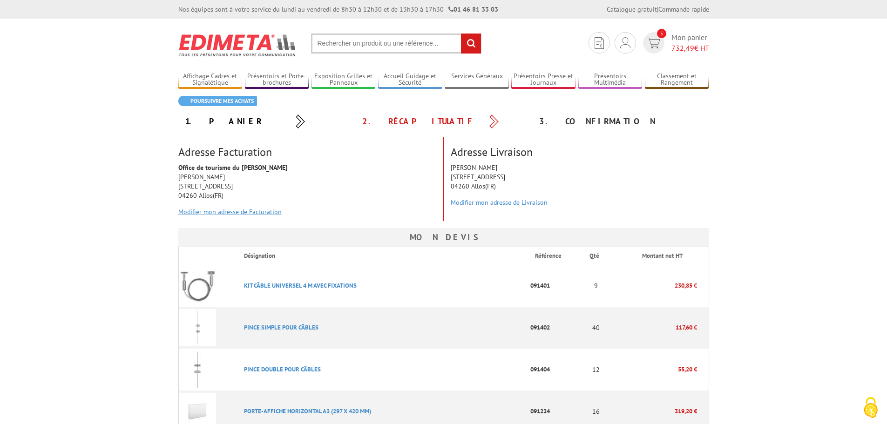
click at [233, 213] on link "Modifier mon adresse de Facturation" at bounding box center [229, 212] width 103 height 8
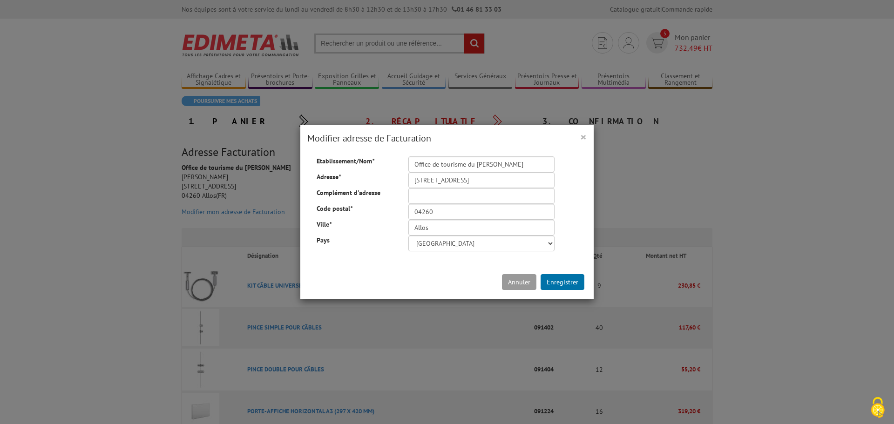
click at [581, 141] on span "×" at bounding box center [583, 136] width 7 height 15
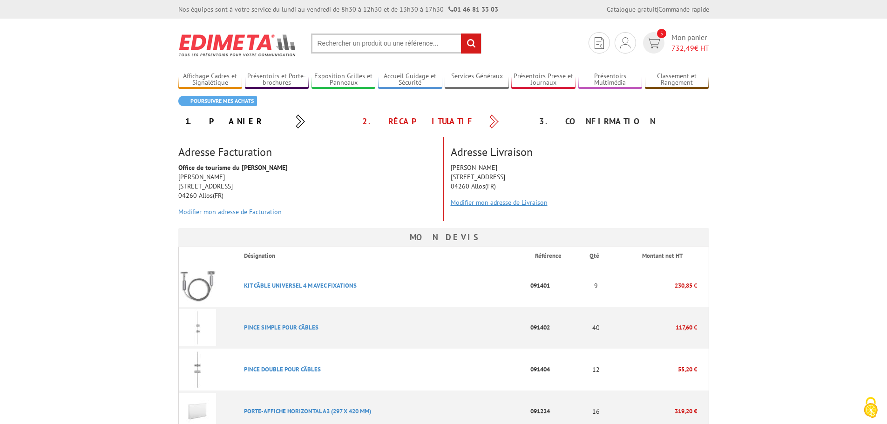
click at [484, 203] on link "Modifier mon adresse de Livraison" at bounding box center [499, 202] width 97 height 8
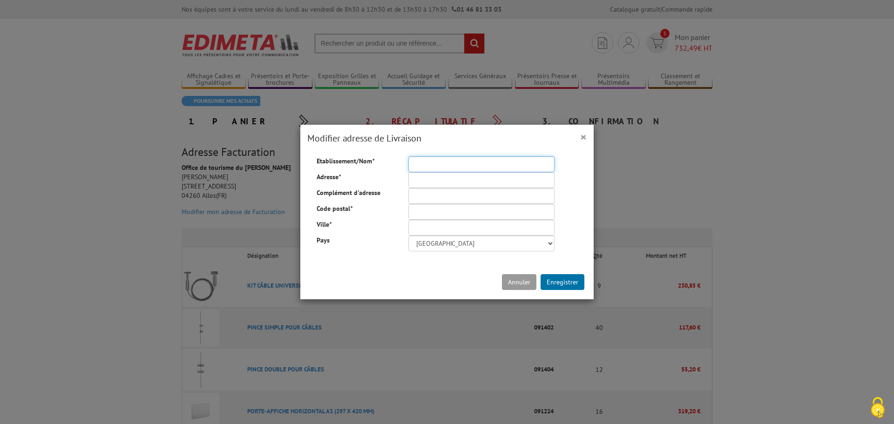
click at [432, 164] on input "Etablissement/Nom *" at bounding box center [481, 164] width 146 height 16
type input "Office de tourisme du [PERSON_NAME]"
click at [439, 182] on input "Adresse *" at bounding box center [481, 180] width 146 height 16
type input "39-45 Place de la coopérative"
click at [437, 212] on input "Code postal *" at bounding box center [481, 212] width 146 height 16
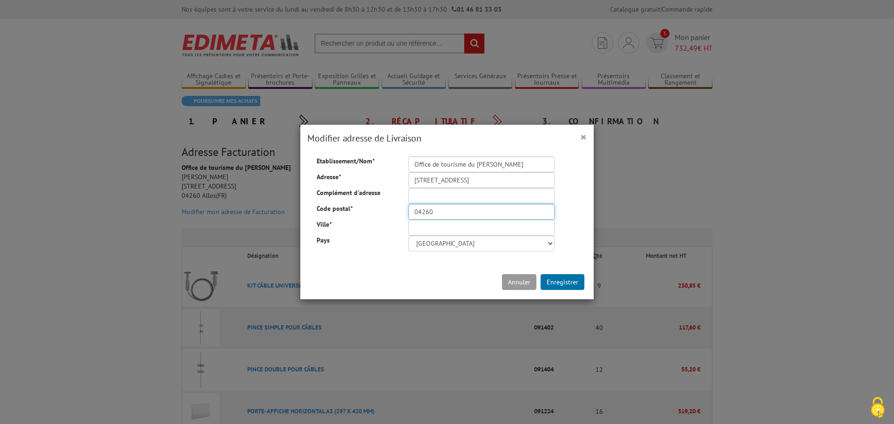
type input "04260"
click at [424, 222] on input "Ville *" at bounding box center [481, 228] width 146 height 16
type input "ALLOS"
click at [558, 278] on button "Enregistrer" at bounding box center [563, 282] width 44 height 16
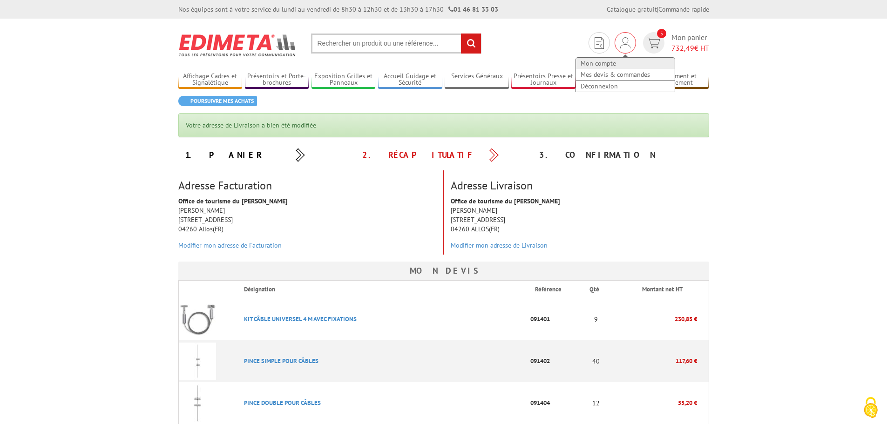
click at [598, 63] on link "Mon compte" at bounding box center [625, 63] width 99 height 11
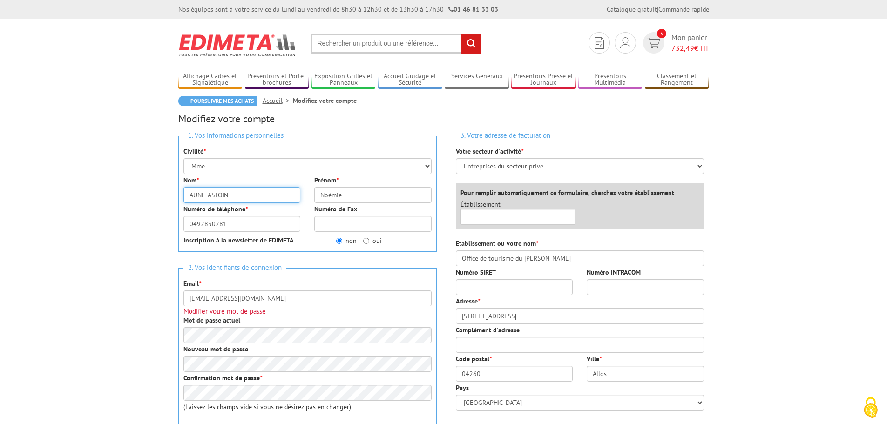
click at [238, 196] on input "AUNE-ASTOIN" at bounding box center [241, 195] width 117 height 16
click at [683, 37] on span "Mon panier 732,49 € HT" at bounding box center [690, 42] width 38 height 21
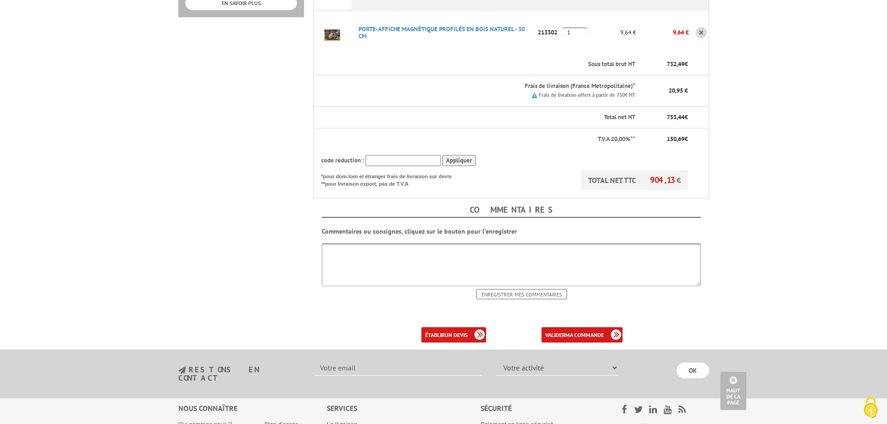
scroll to position [419, 0]
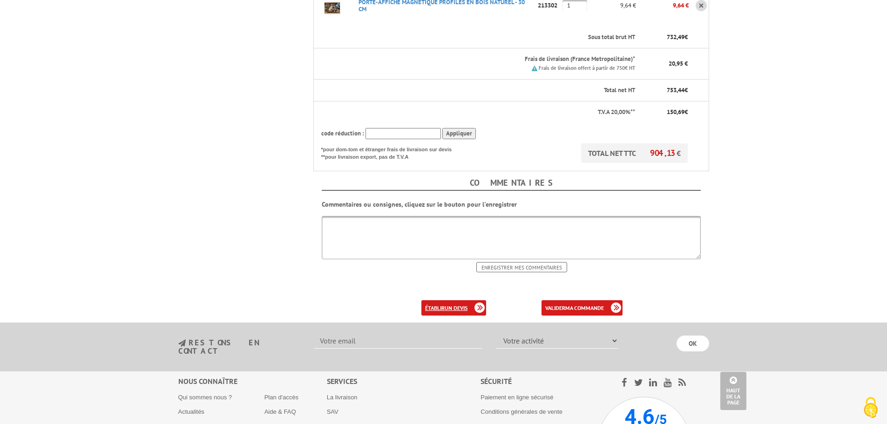
click at [460, 307] on b "un devis" at bounding box center [456, 308] width 23 height 7
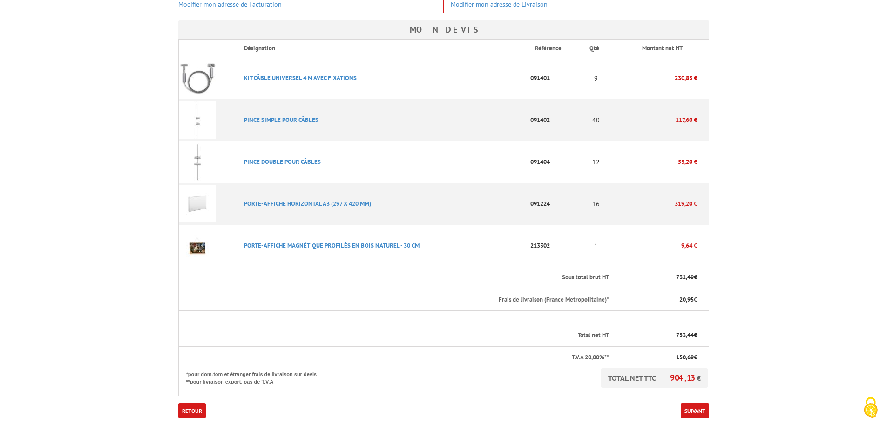
scroll to position [279, 0]
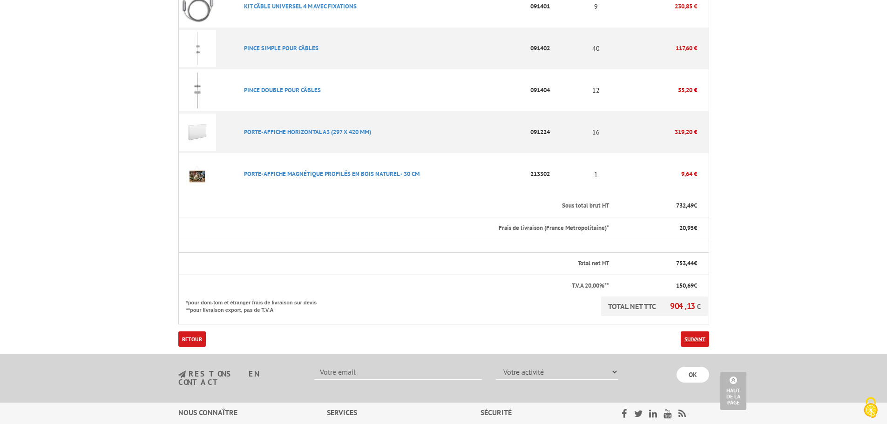
click at [692, 340] on link "Suivant" at bounding box center [695, 339] width 28 height 15
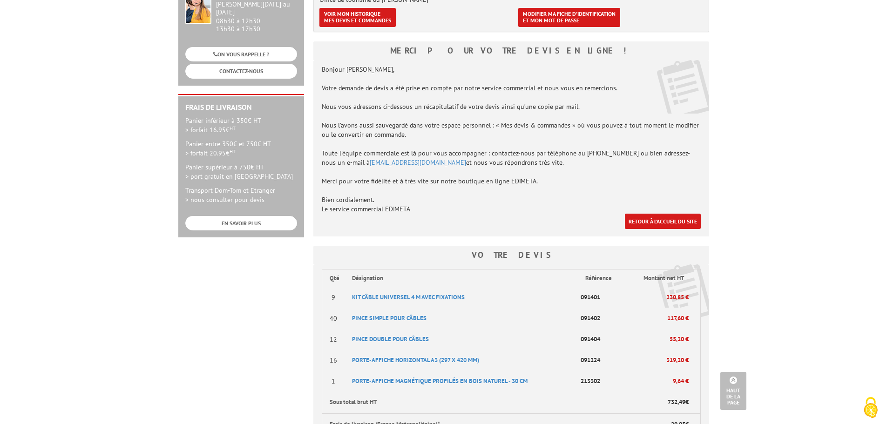
scroll to position [161, 0]
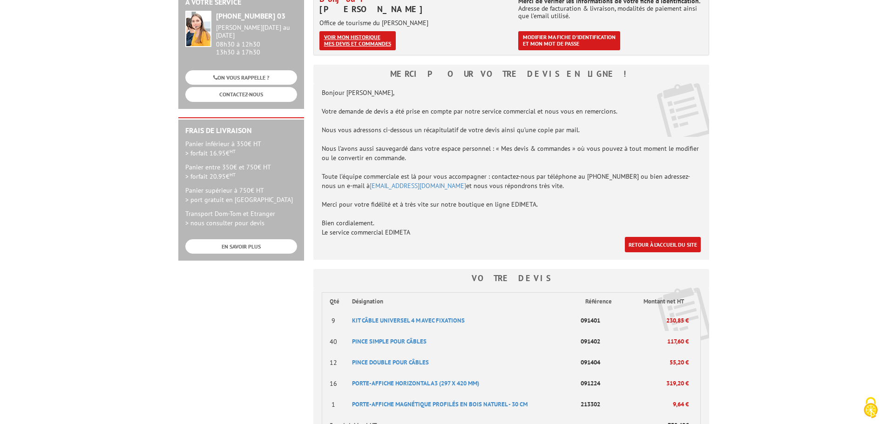
click at [358, 31] on link "Voir mon historique mes devis et commandes" at bounding box center [357, 40] width 76 height 19
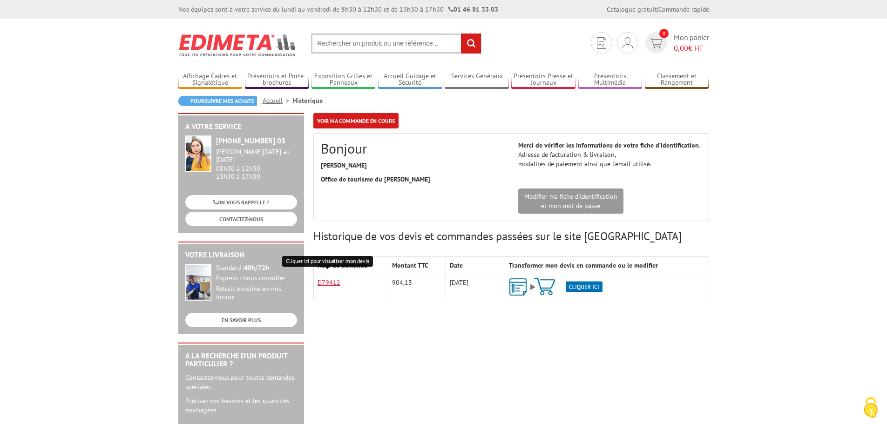
click at [323, 284] on link "D79412" at bounding box center [329, 282] width 23 height 8
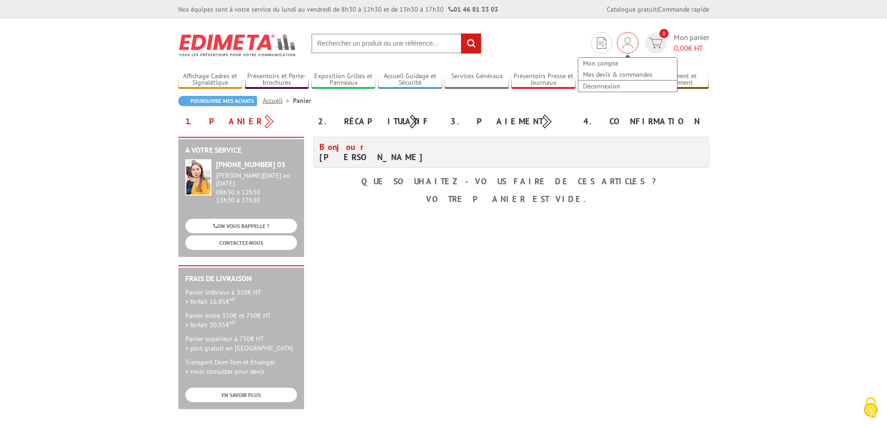
click at [632, 39] on img at bounding box center [628, 42] width 10 height 11
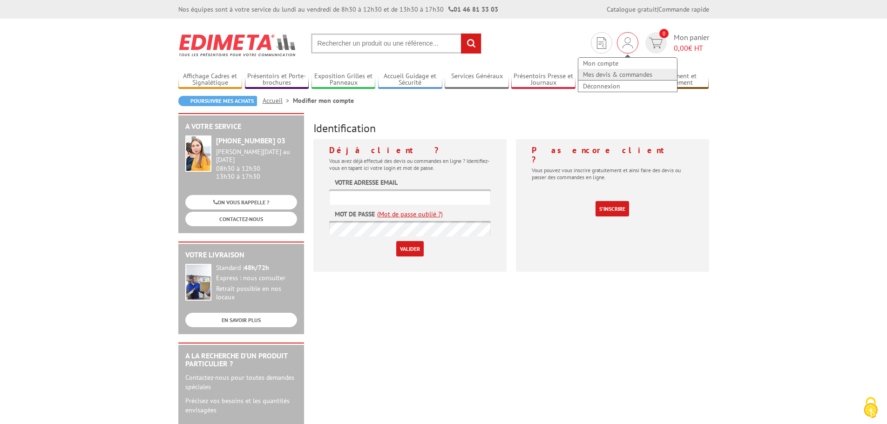
click at [604, 75] on link "Mes devis & commandes" at bounding box center [627, 74] width 99 height 11
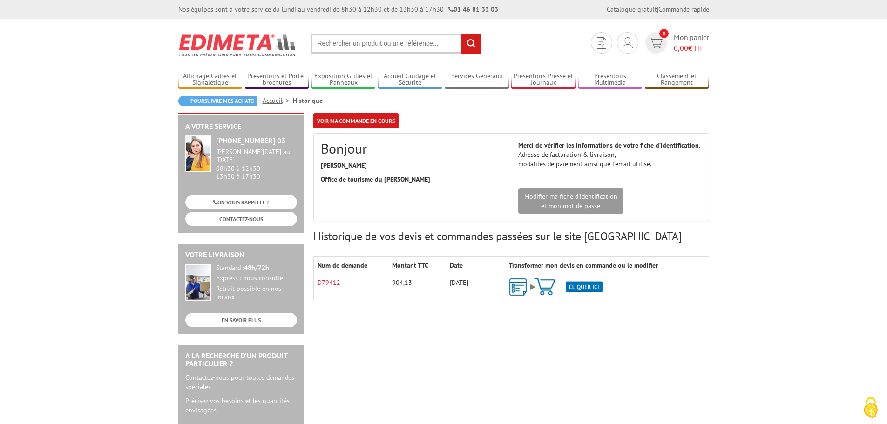
click at [582, 288] on img at bounding box center [556, 287] width 94 height 18
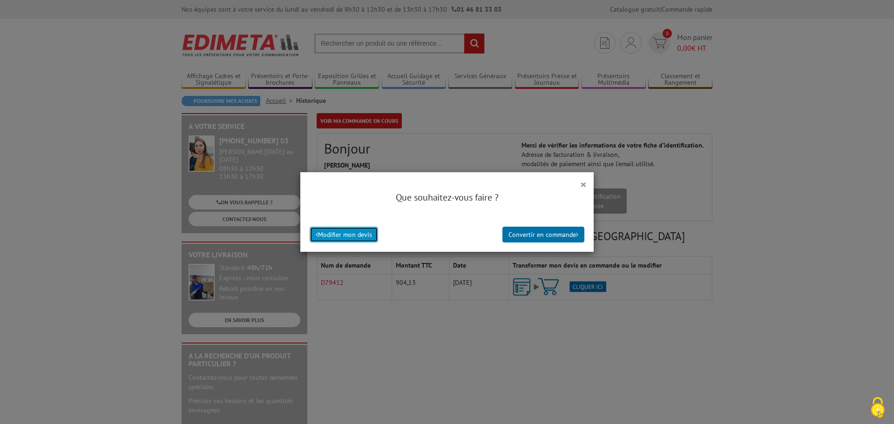
click at [344, 235] on button "Modifier mon devis" at bounding box center [344, 235] width 68 height 16
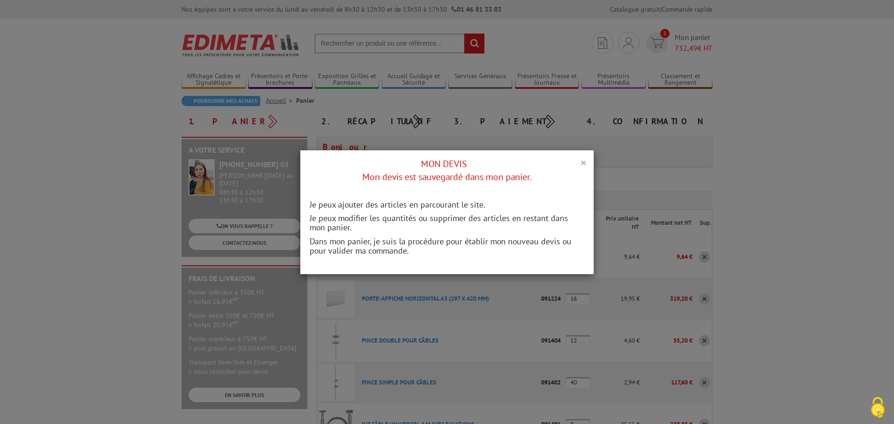
click at [580, 164] on button "×" at bounding box center [583, 162] width 7 height 12
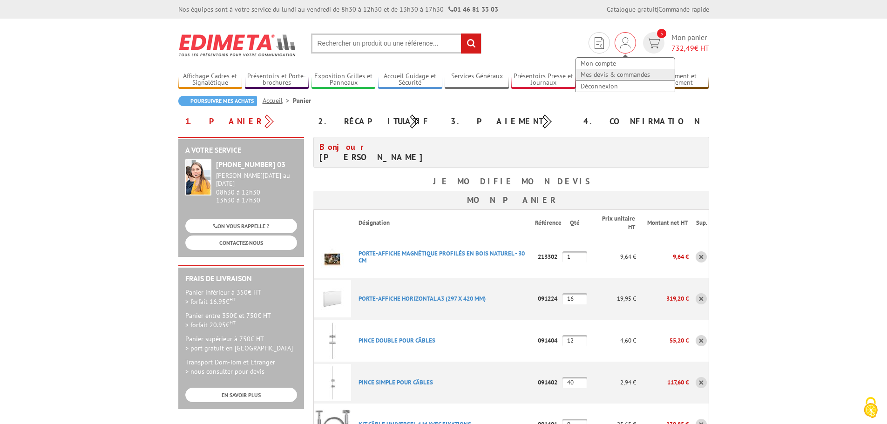
click at [610, 73] on link "Mes devis & commandes" at bounding box center [625, 74] width 99 height 11
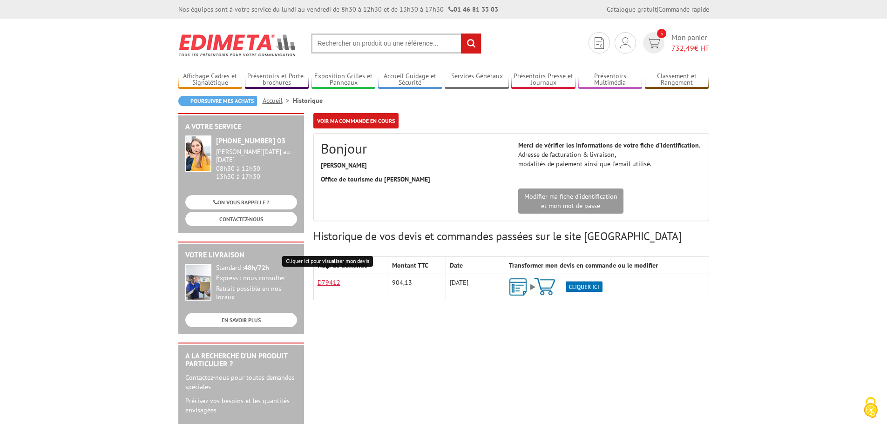
click at [334, 280] on link "D79412" at bounding box center [329, 282] width 23 height 8
click at [647, 41] on img at bounding box center [654, 43] width 14 height 11
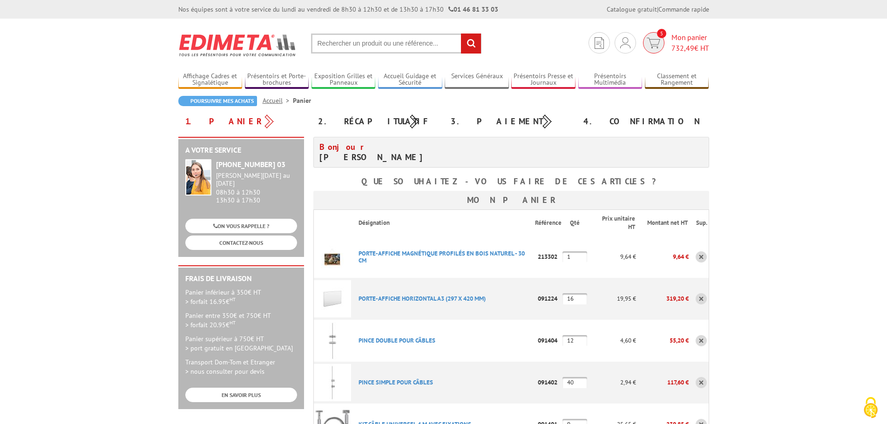
click at [649, 43] on img at bounding box center [654, 43] width 14 height 11
click at [704, 261] on link at bounding box center [701, 256] width 11 height 11
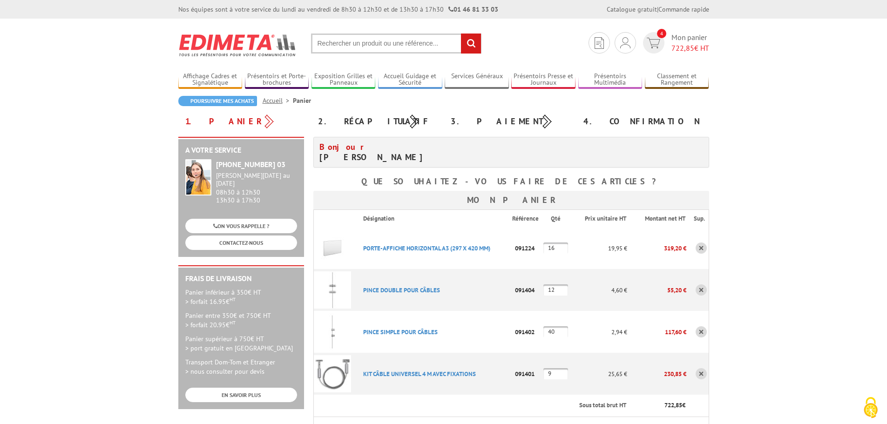
click at [702, 251] on link at bounding box center [701, 248] width 11 height 11
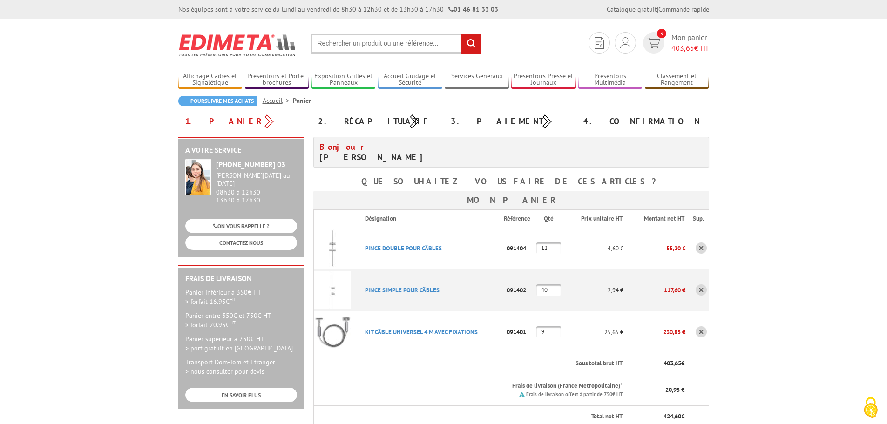
click at [702, 249] on link at bounding box center [701, 248] width 11 height 11
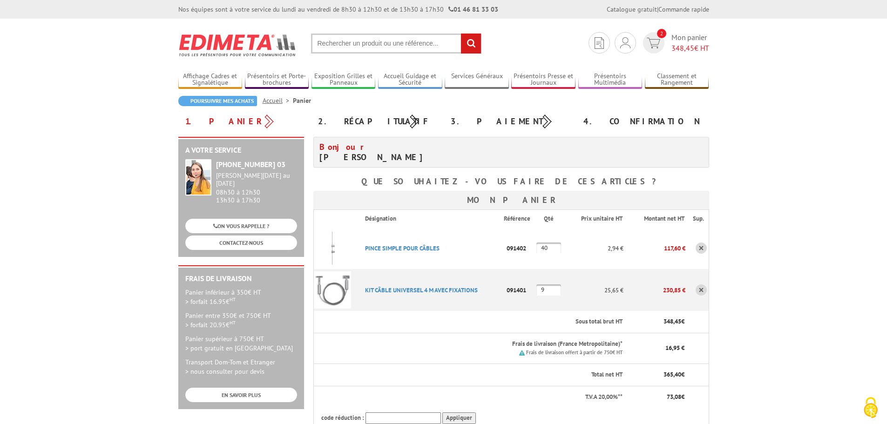
click at [702, 249] on link at bounding box center [701, 248] width 11 height 11
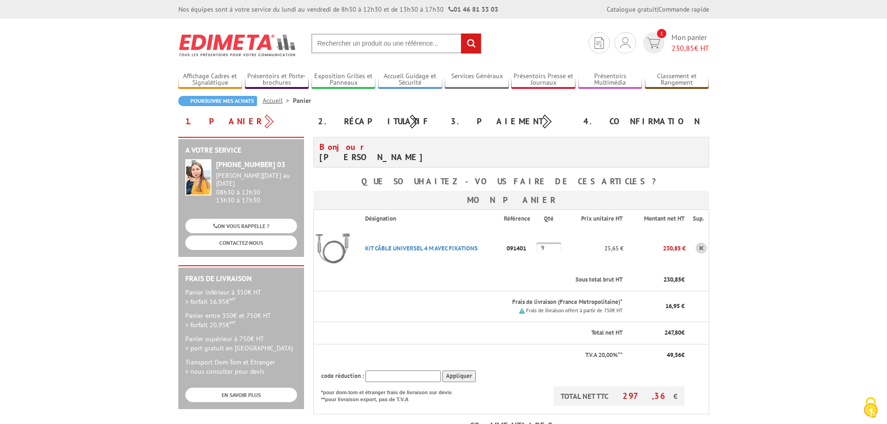
click at [702, 249] on link at bounding box center [701, 248] width 11 height 11
